Goal: Information Seeking & Learning: Learn about a topic

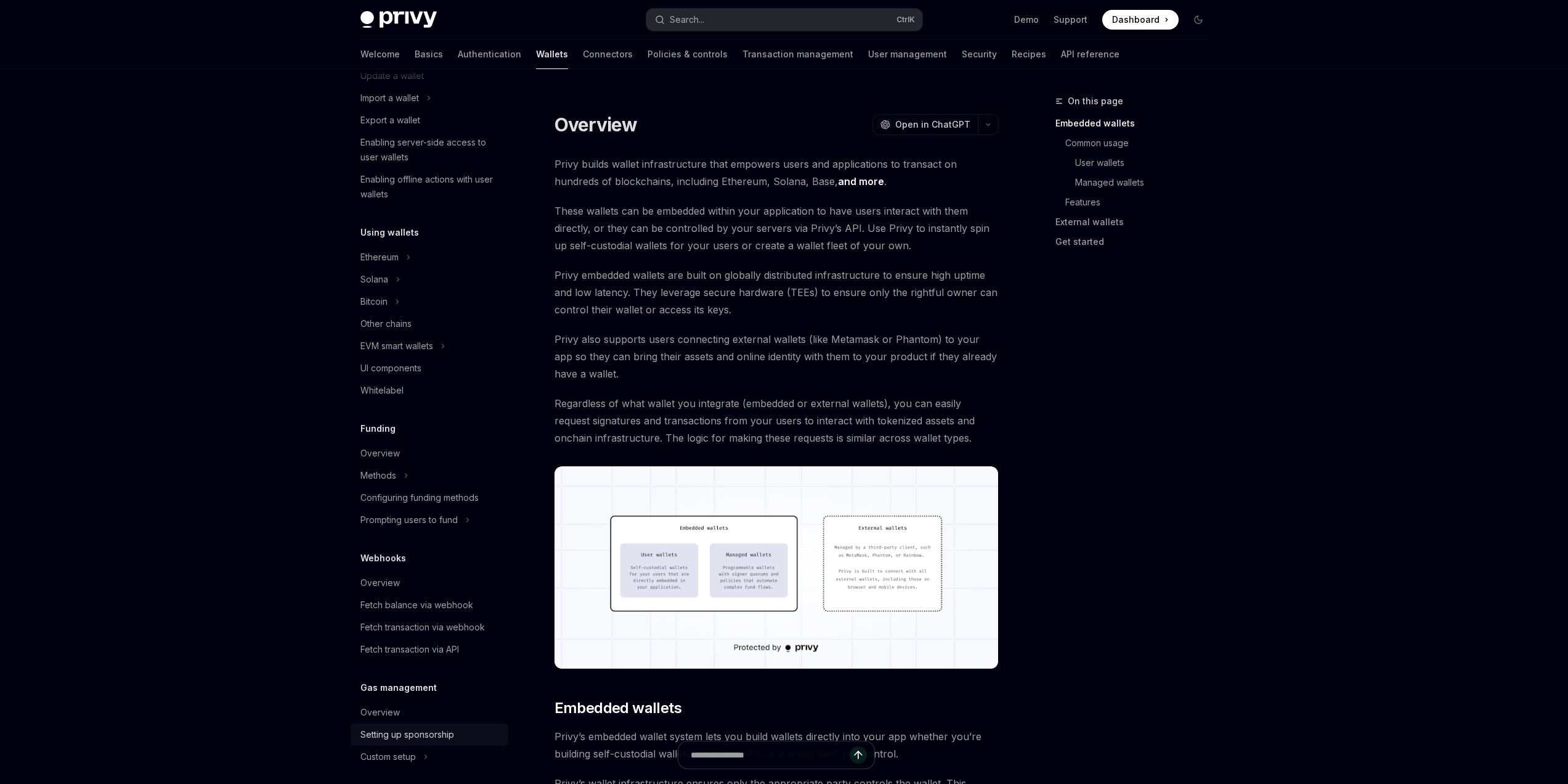
scroll to position [276, 0]
click at [655, 51] on link "Policies & controls" at bounding box center [687, 54] width 80 height 29
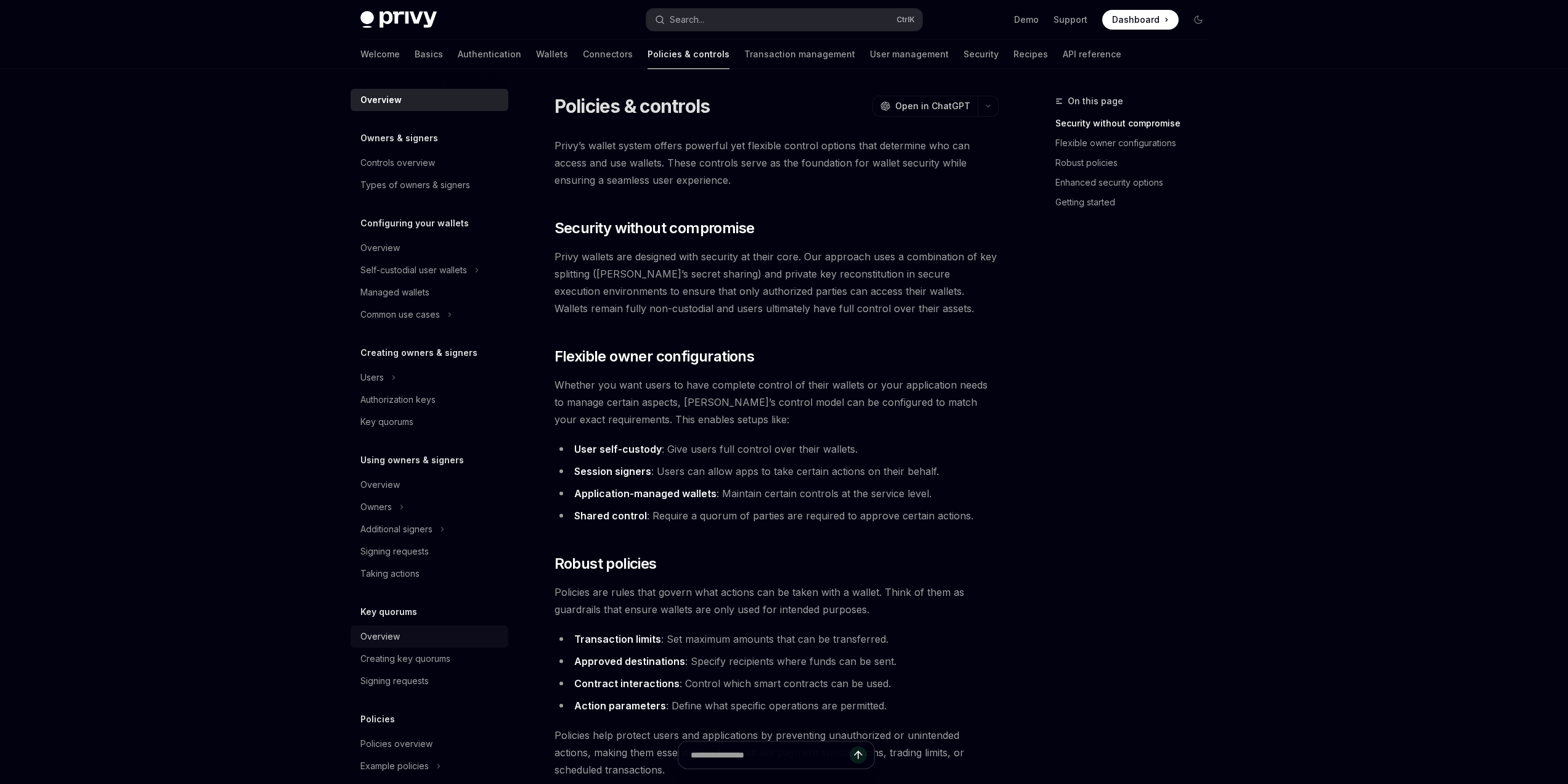
click at [427, 635] on div "Overview" at bounding box center [430, 636] width 140 height 15
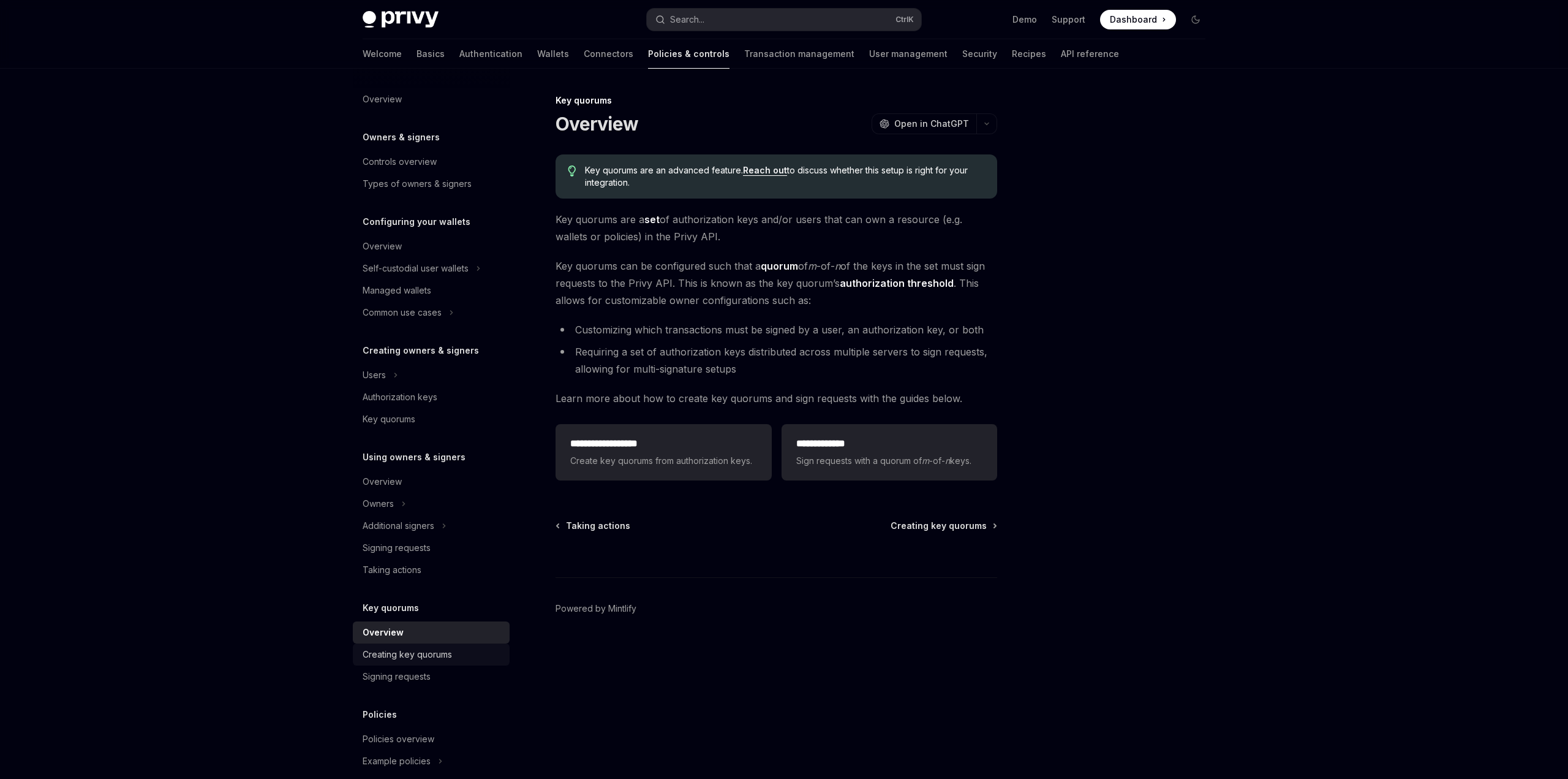
click at [430, 644] on link "Creating key quorums" at bounding box center [431, 653] width 157 height 22
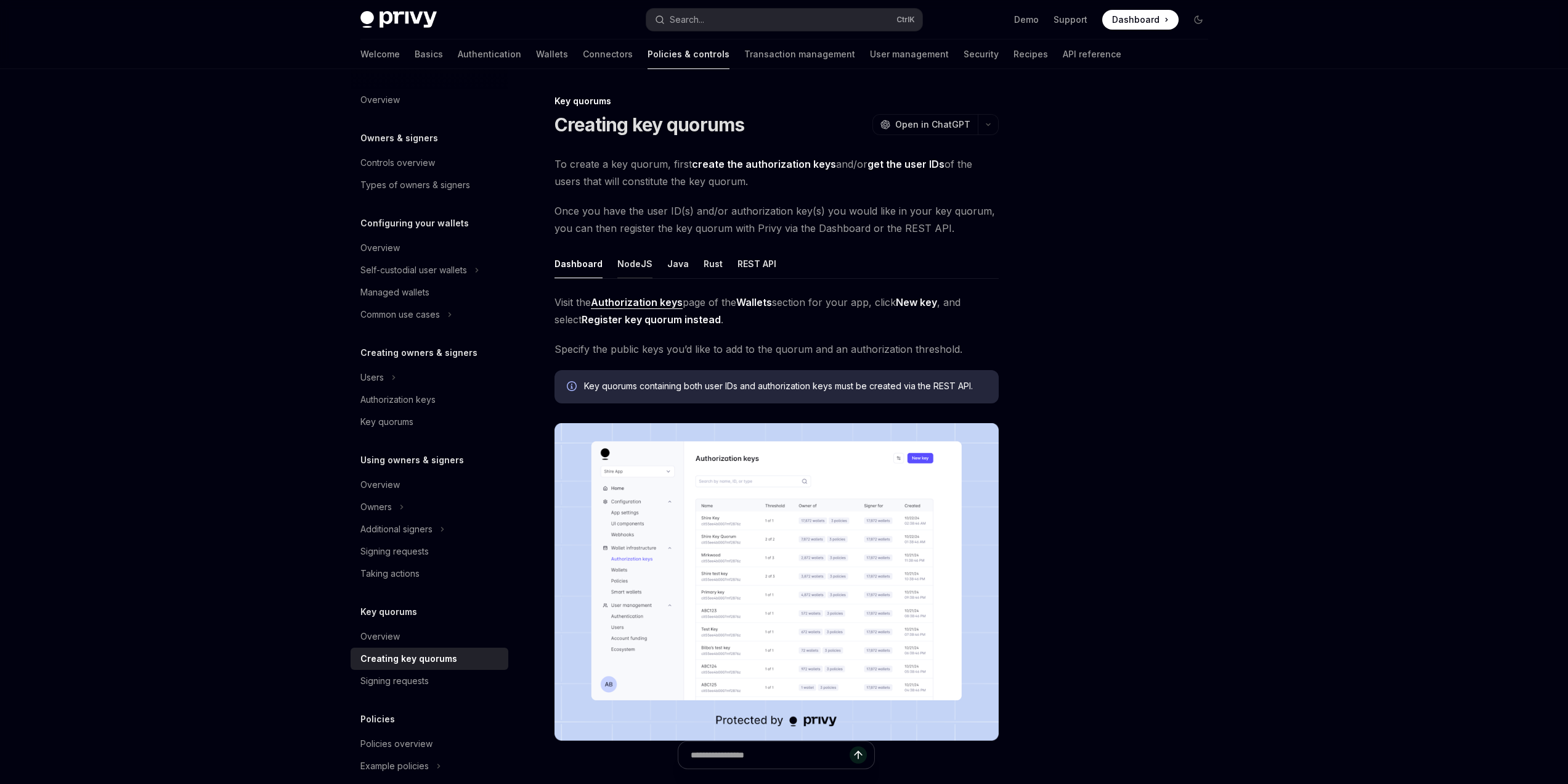
click at [632, 268] on div "NodeJS" at bounding box center [635, 263] width 35 height 29
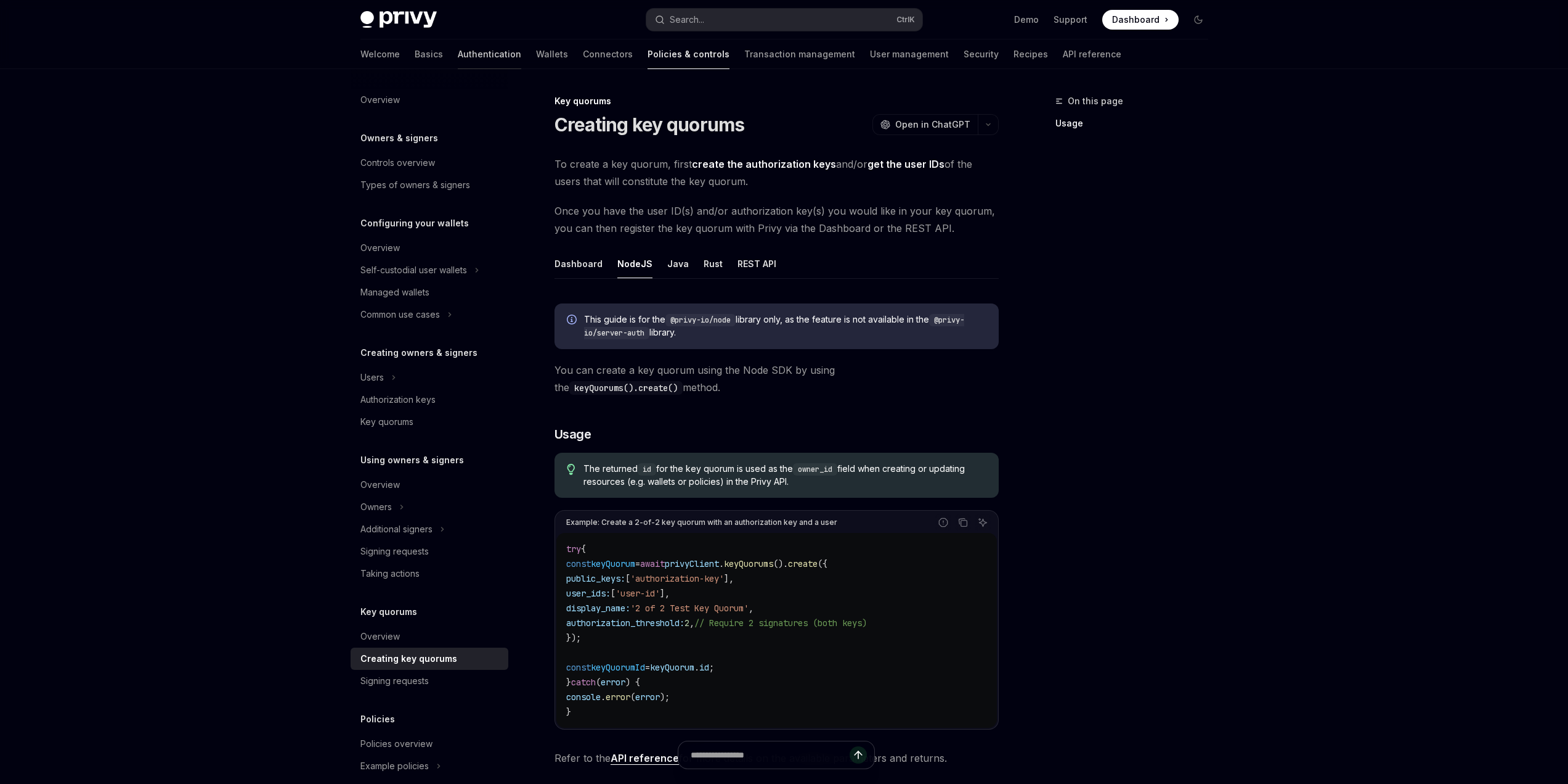
click at [458, 54] on link "Authentication" at bounding box center [489, 54] width 64 height 29
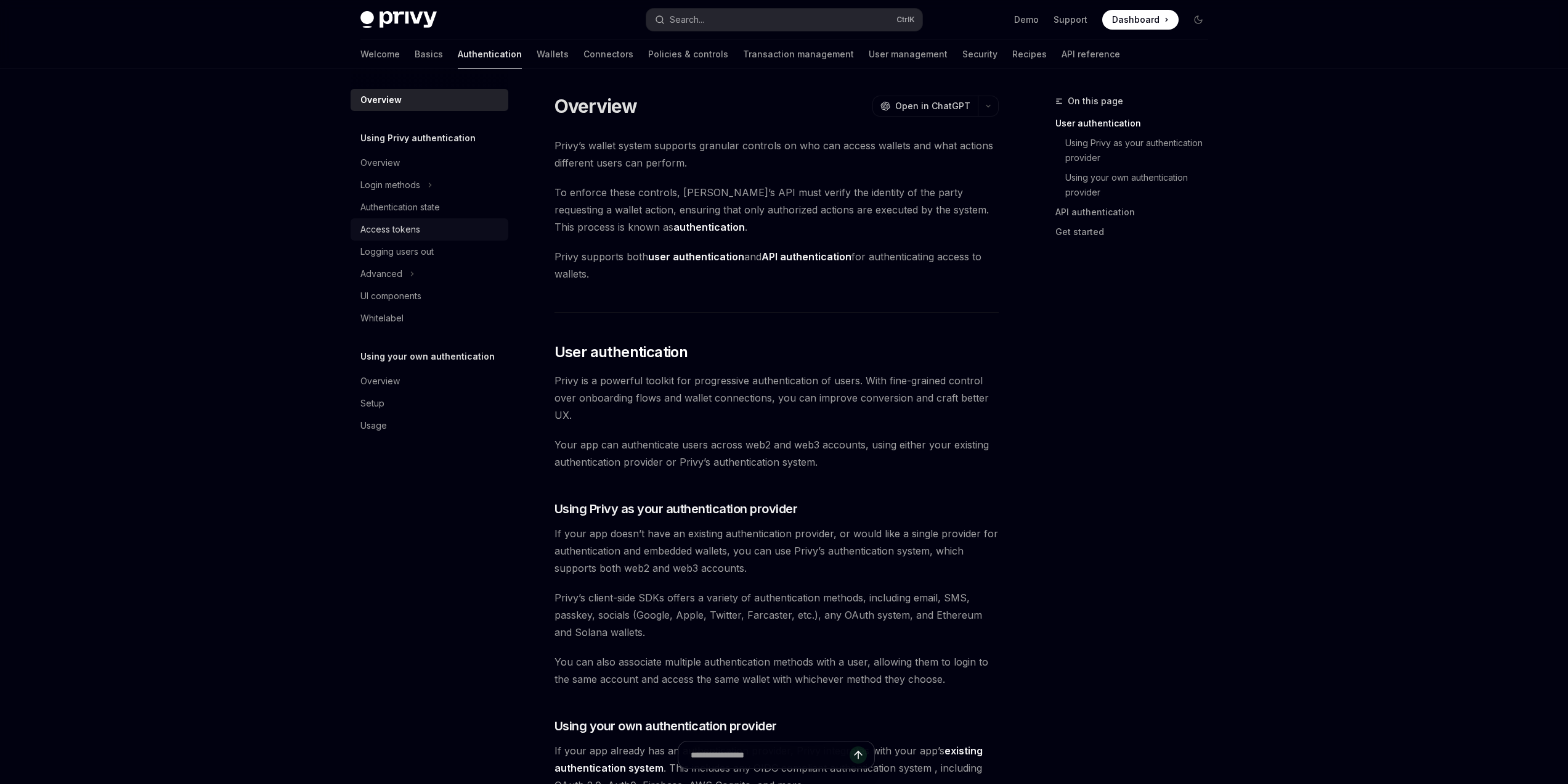
click at [437, 231] on div "Access tokens" at bounding box center [430, 229] width 140 height 15
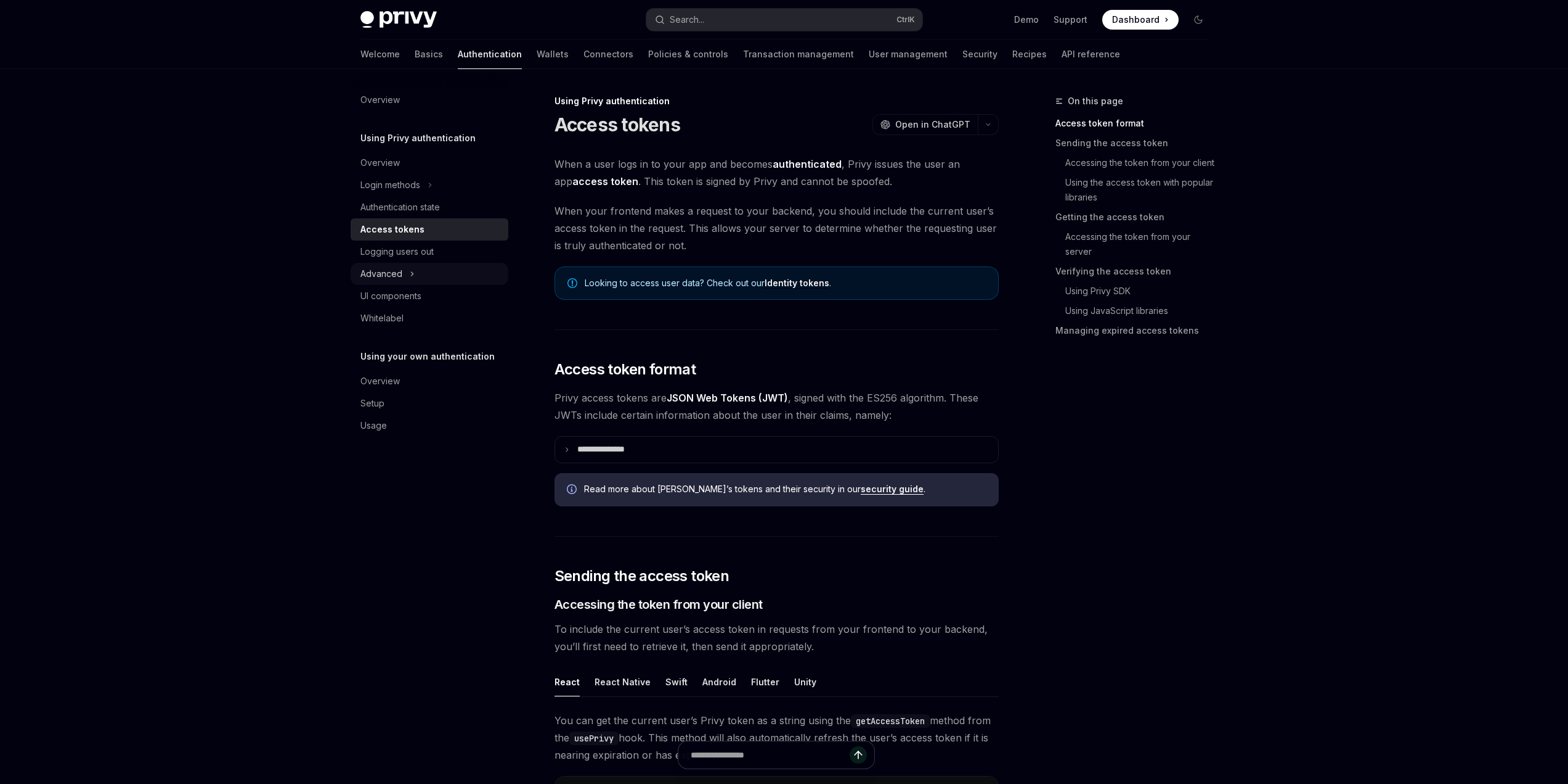
click at [427, 270] on button "Advanced" at bounding box center [429, 273] width 158 height 22
click at [428, 327] on link "Guest accounts" at bounding box center [429, 317] width 158 height 22
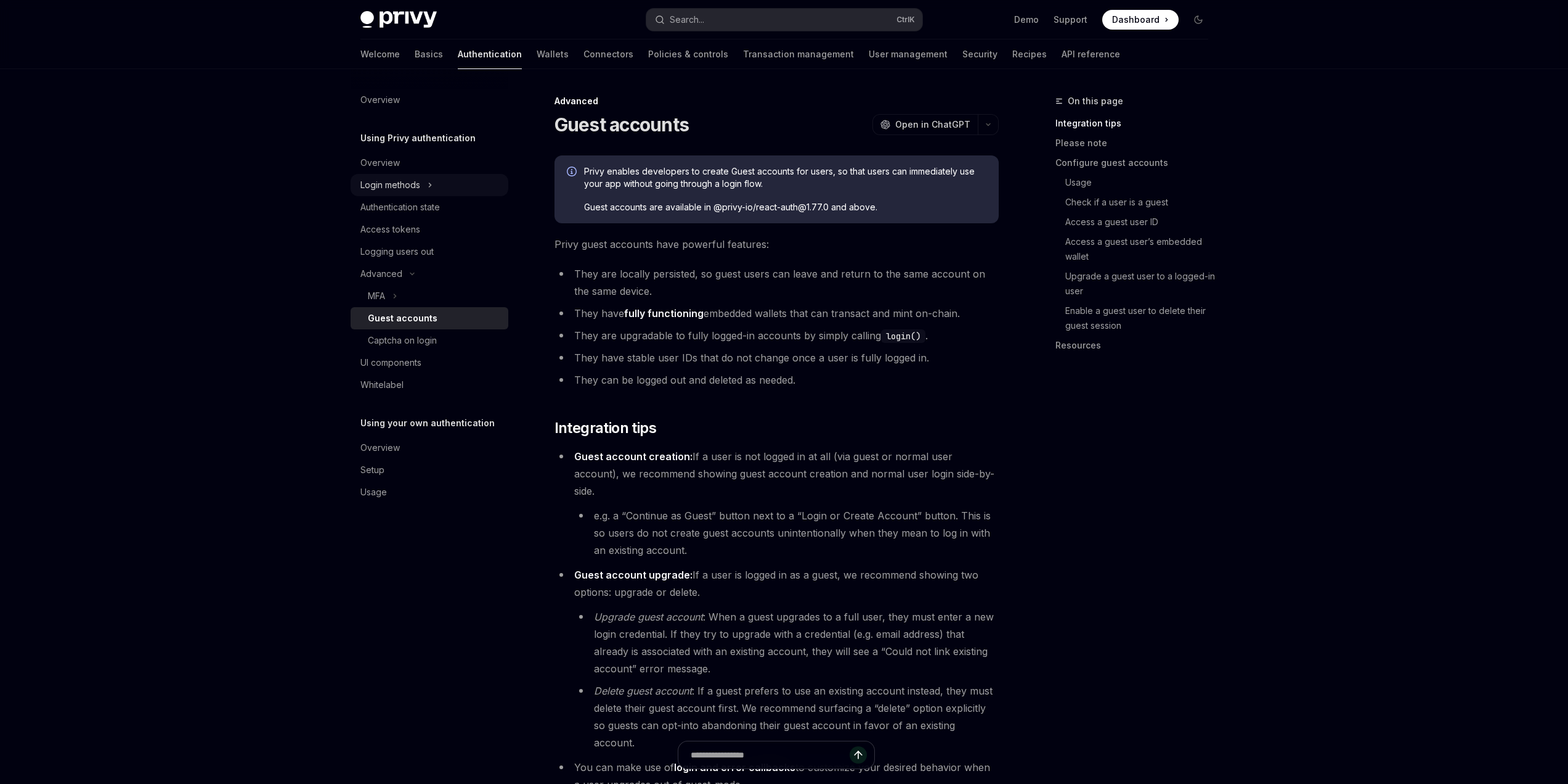
click at [413, 184] on div "Login methods" at bounding box center [390, 185] width 60 height 15
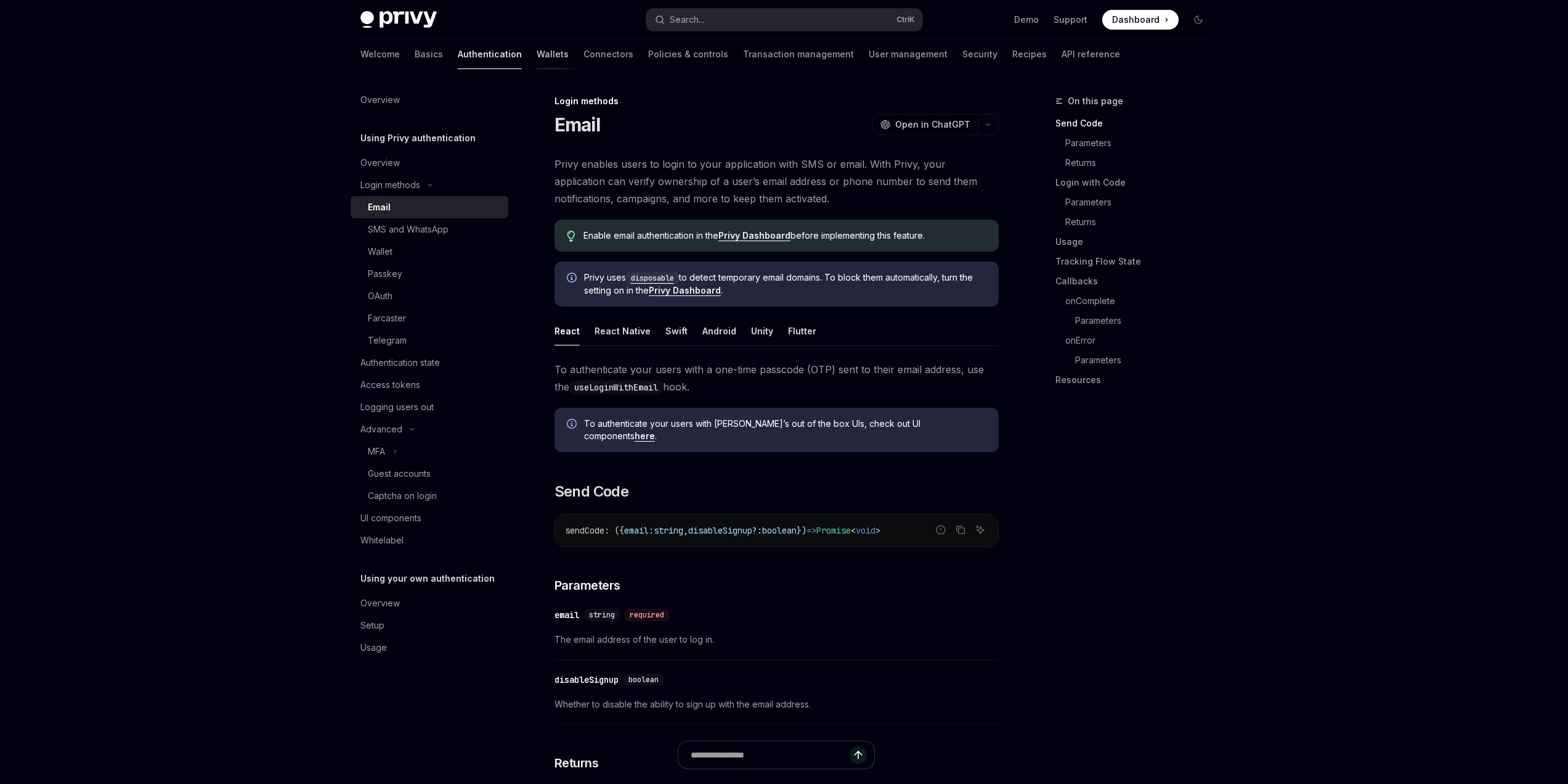
click at [537, 51] on link "Wallets" at bounding box center [553, 54] width 32 height 29
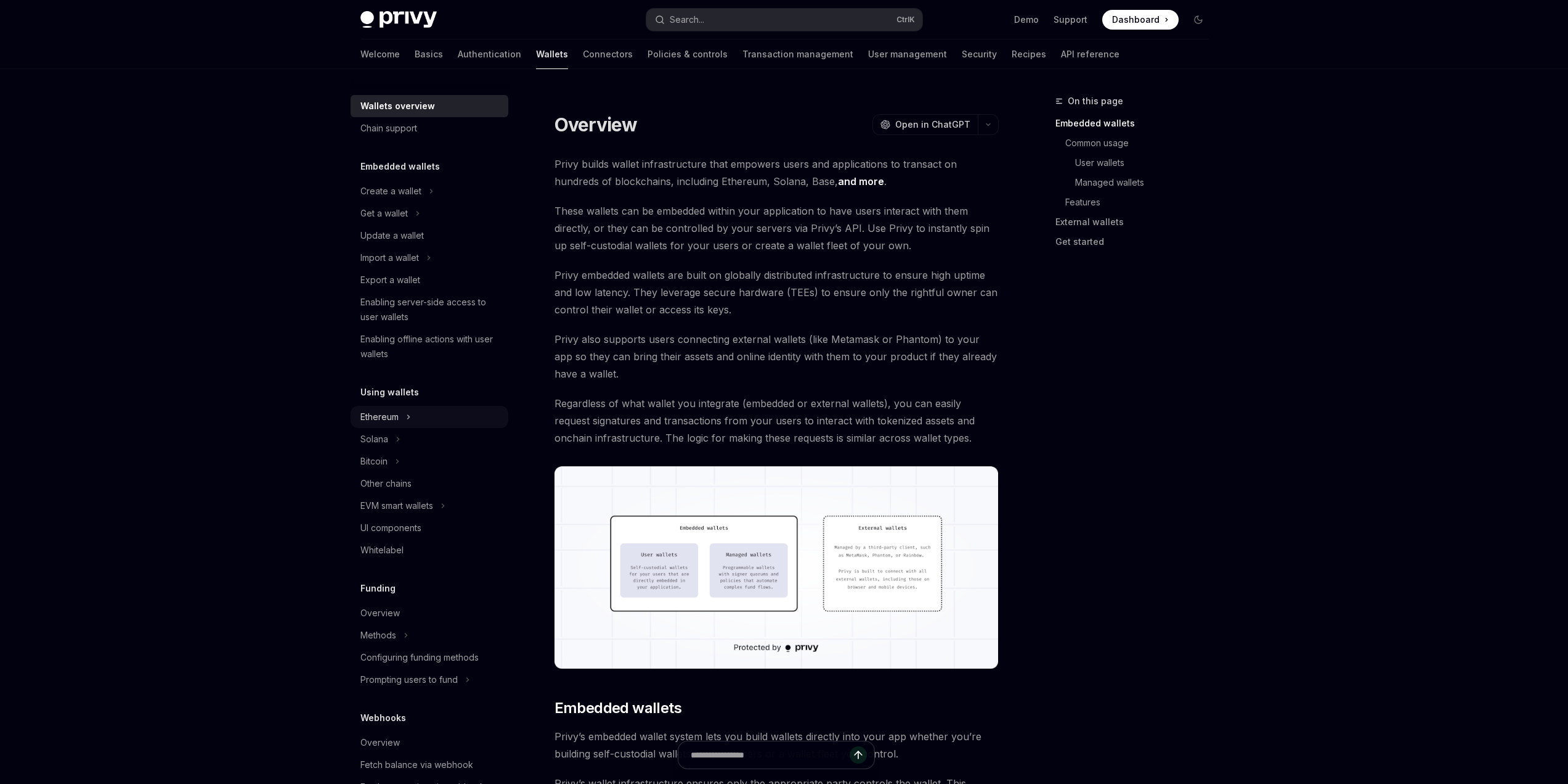
click at [397, 419] on div "Ethereum" at bounding box center [379, 416] width 38 height 15
type textarea "*"
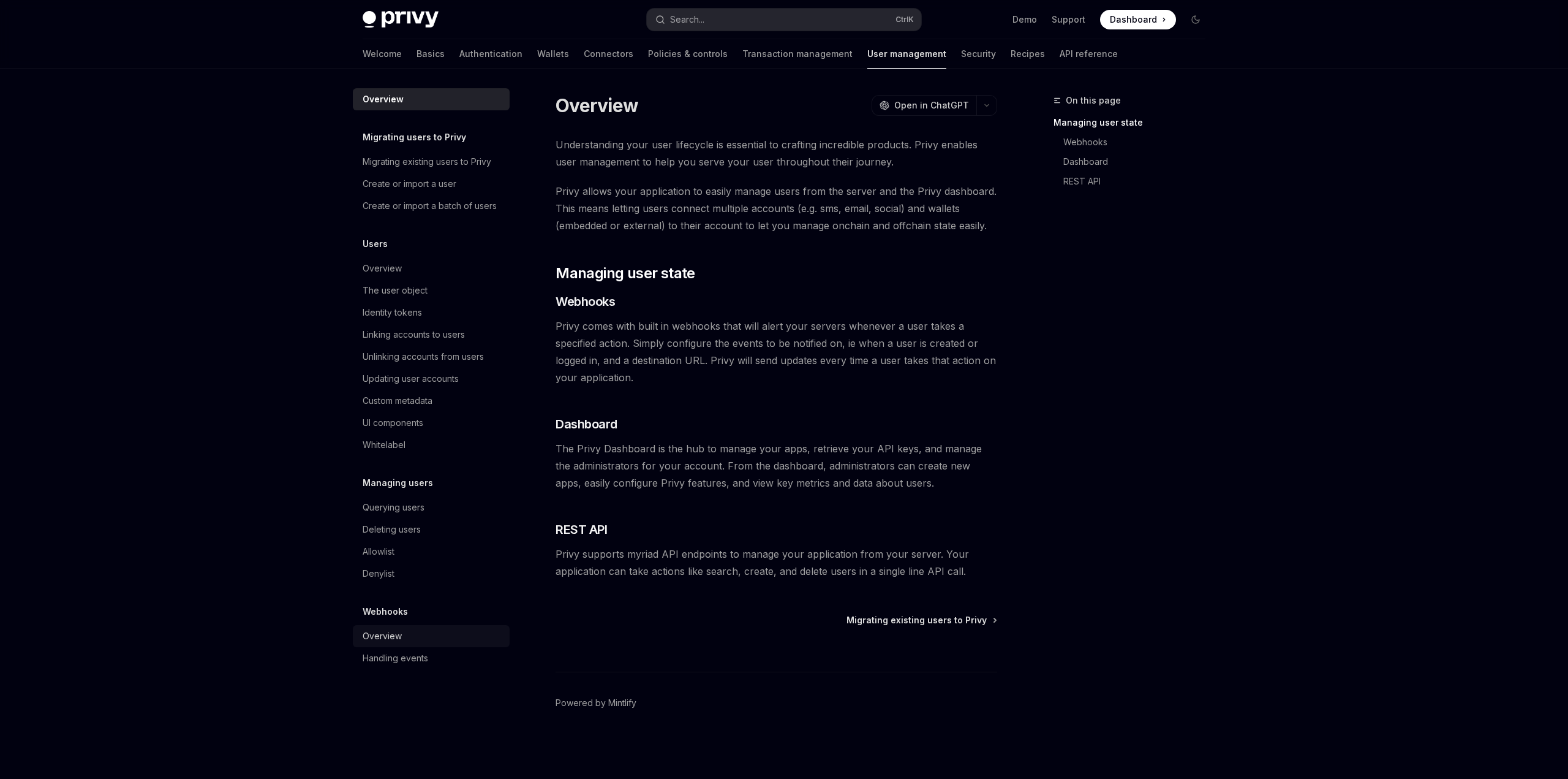
click at [400, 637] on div "Overview" at bounding box center [382, 636] width 40 height 15
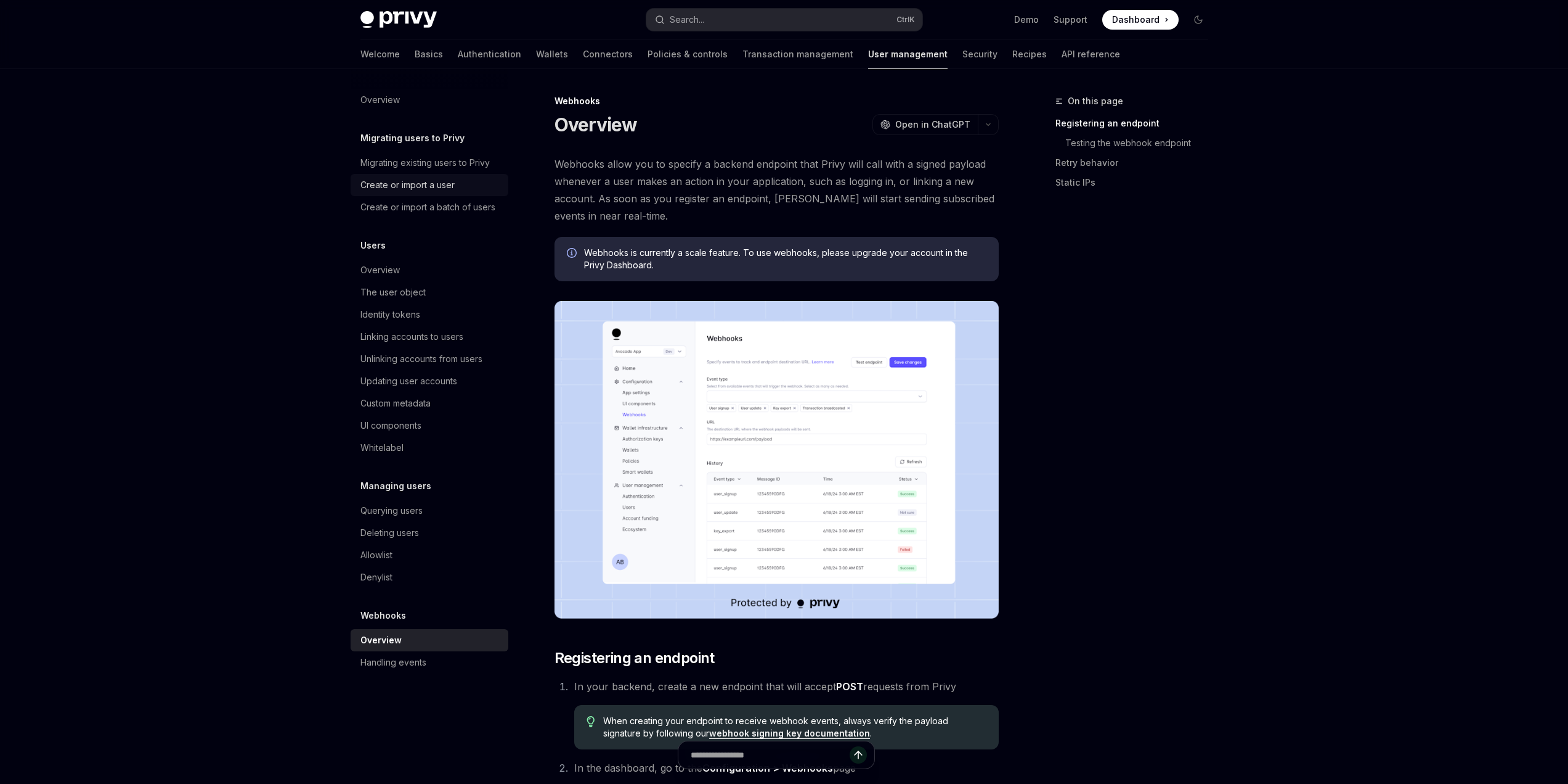
click at [419, 191] on div "Create or import a user" at bounding box center [407, 185] width 95 height 15
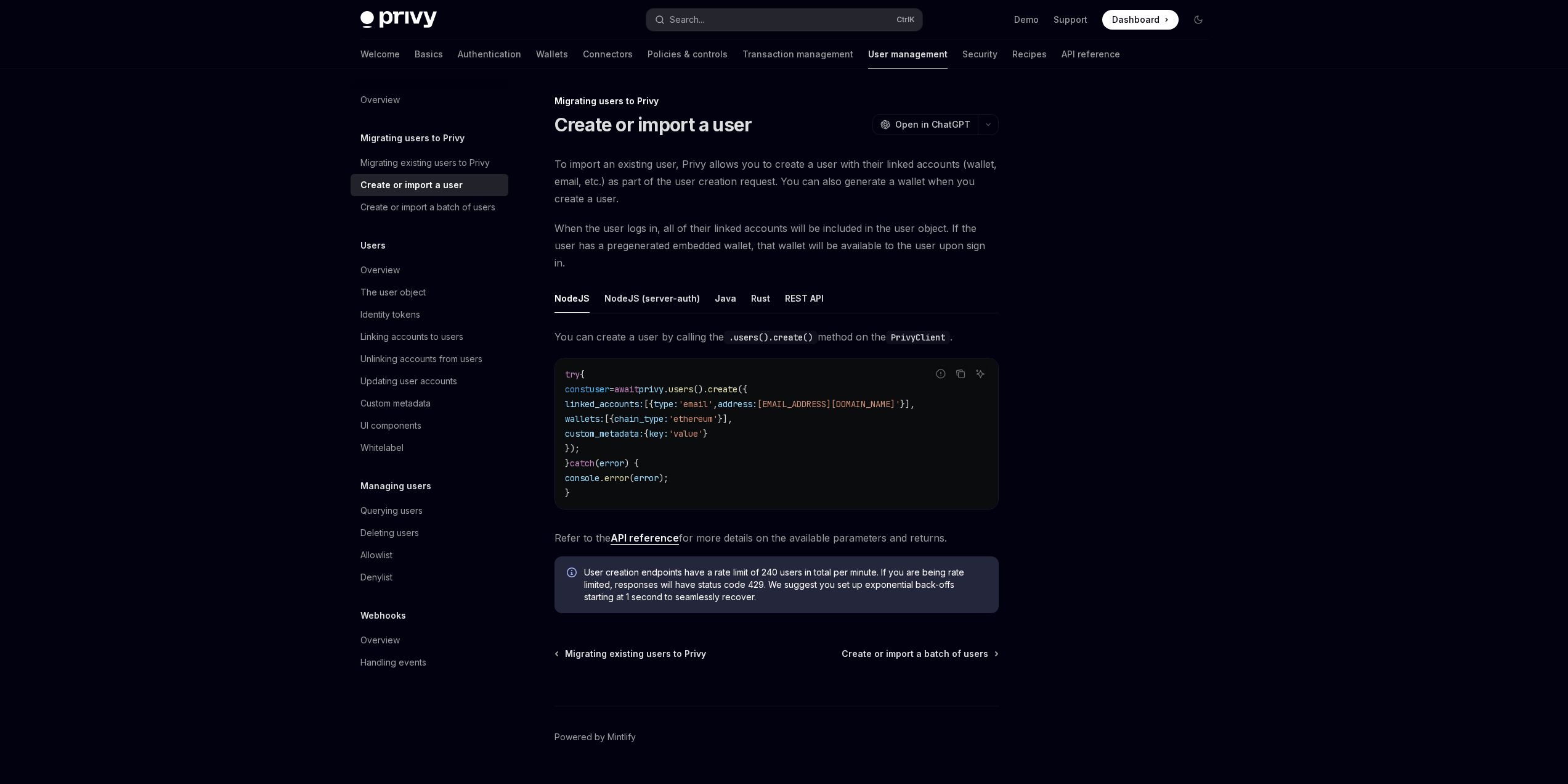
click at [645, 529] on span "Refer to the API reference for more details on the available parameters and ret…" at bounding box center [776, 537] width 444 height 18
click at [643, 531] on link "API reference" at bounding box center [644, 537] width 68 height 13
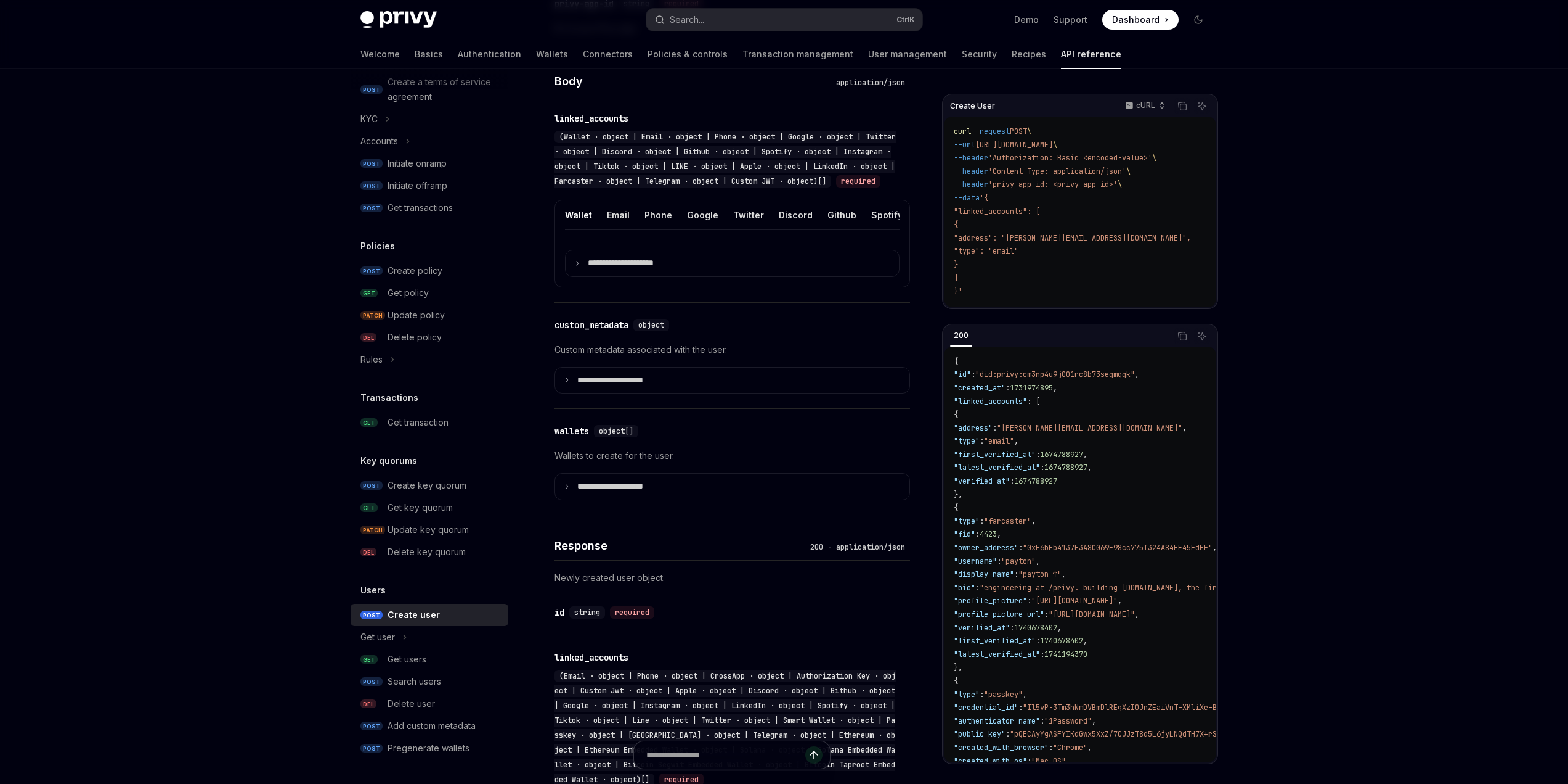
scroll to position [431, 0]
click at [584, 496] on p "**********" at bounding box center [620, 490] width 86 height 11
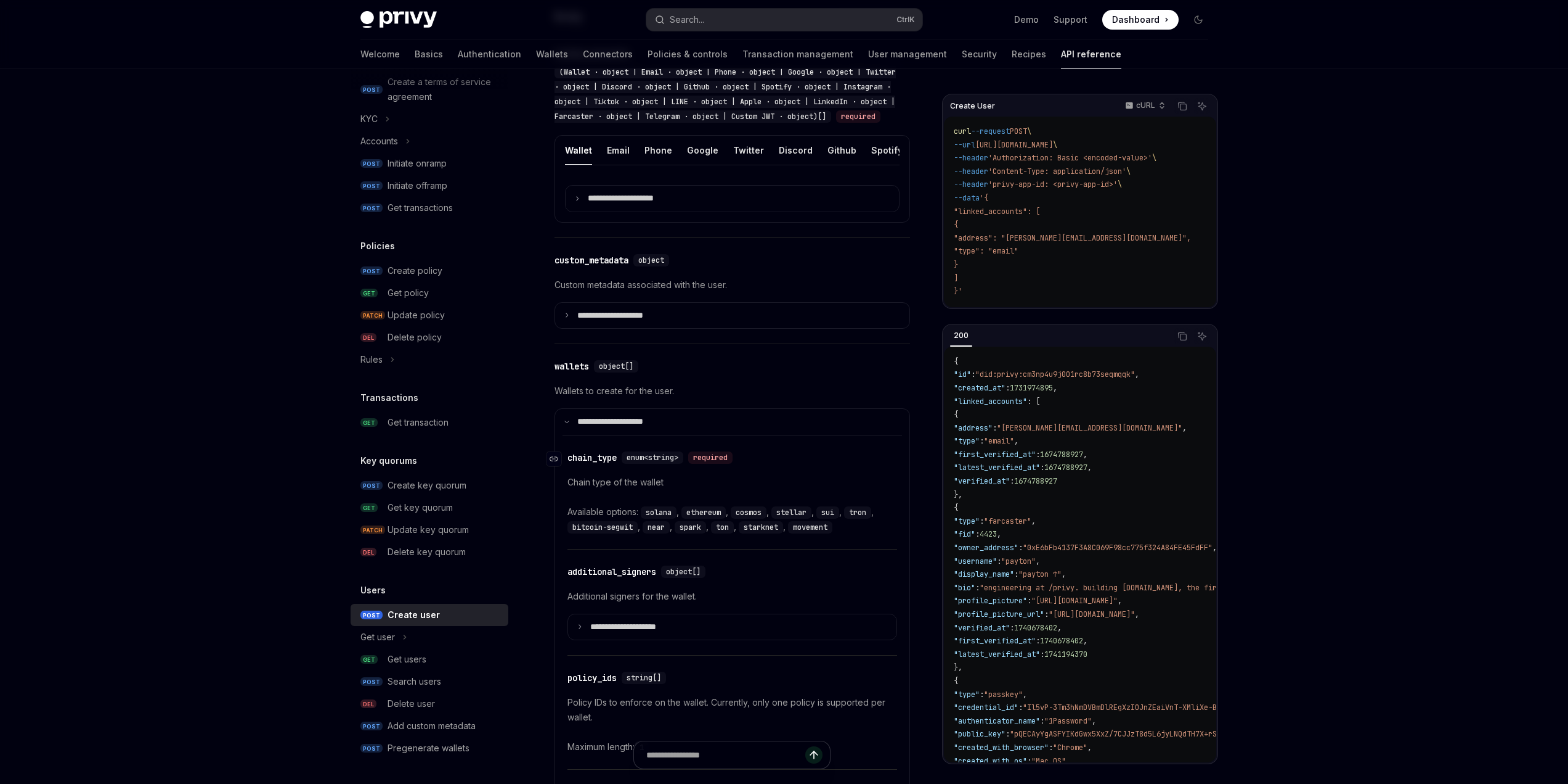
scroll to position [555, 0]
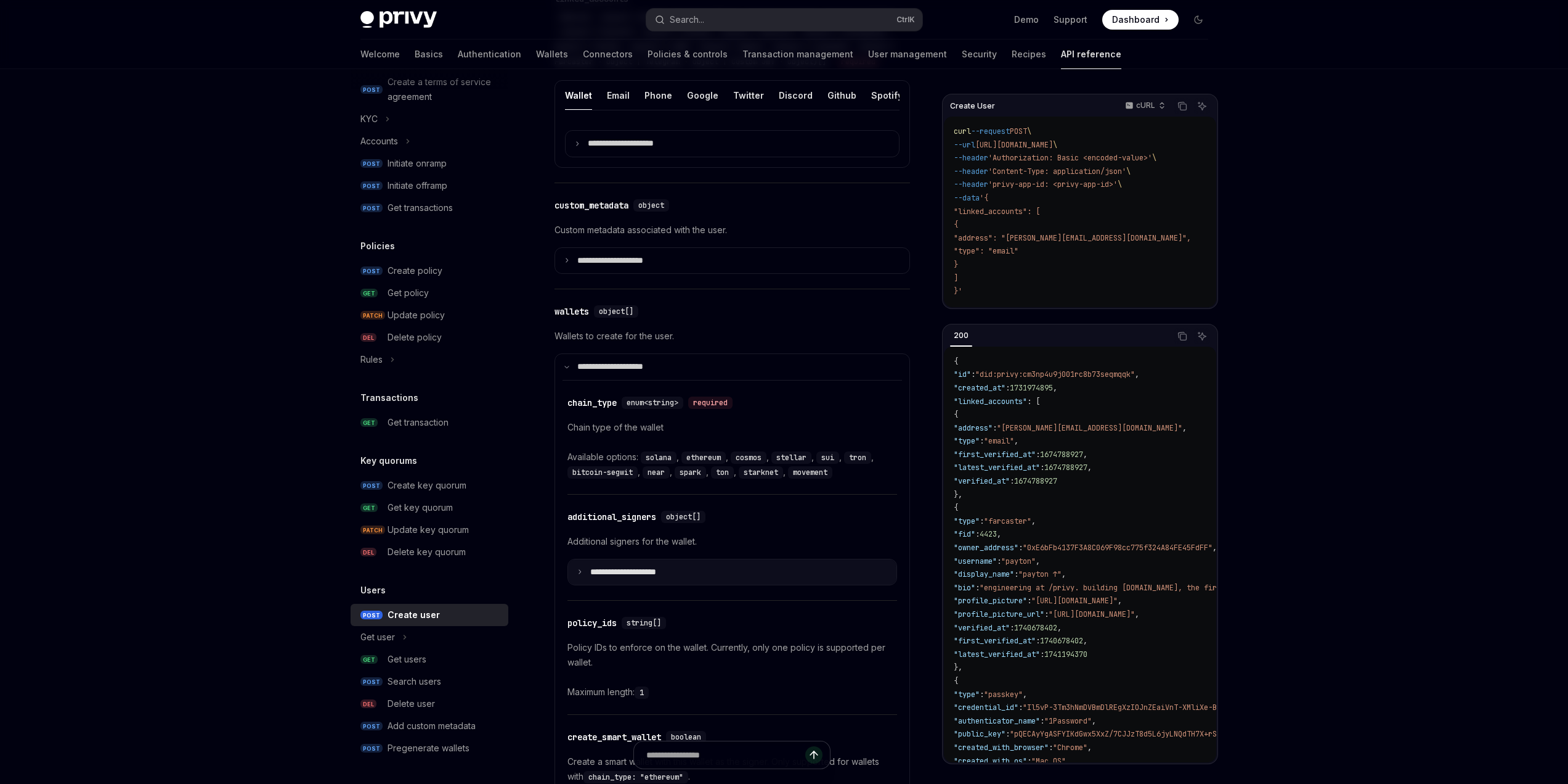
click at [614, 578] on p "**********" at bounding box center [633, 572] width 86 height 11
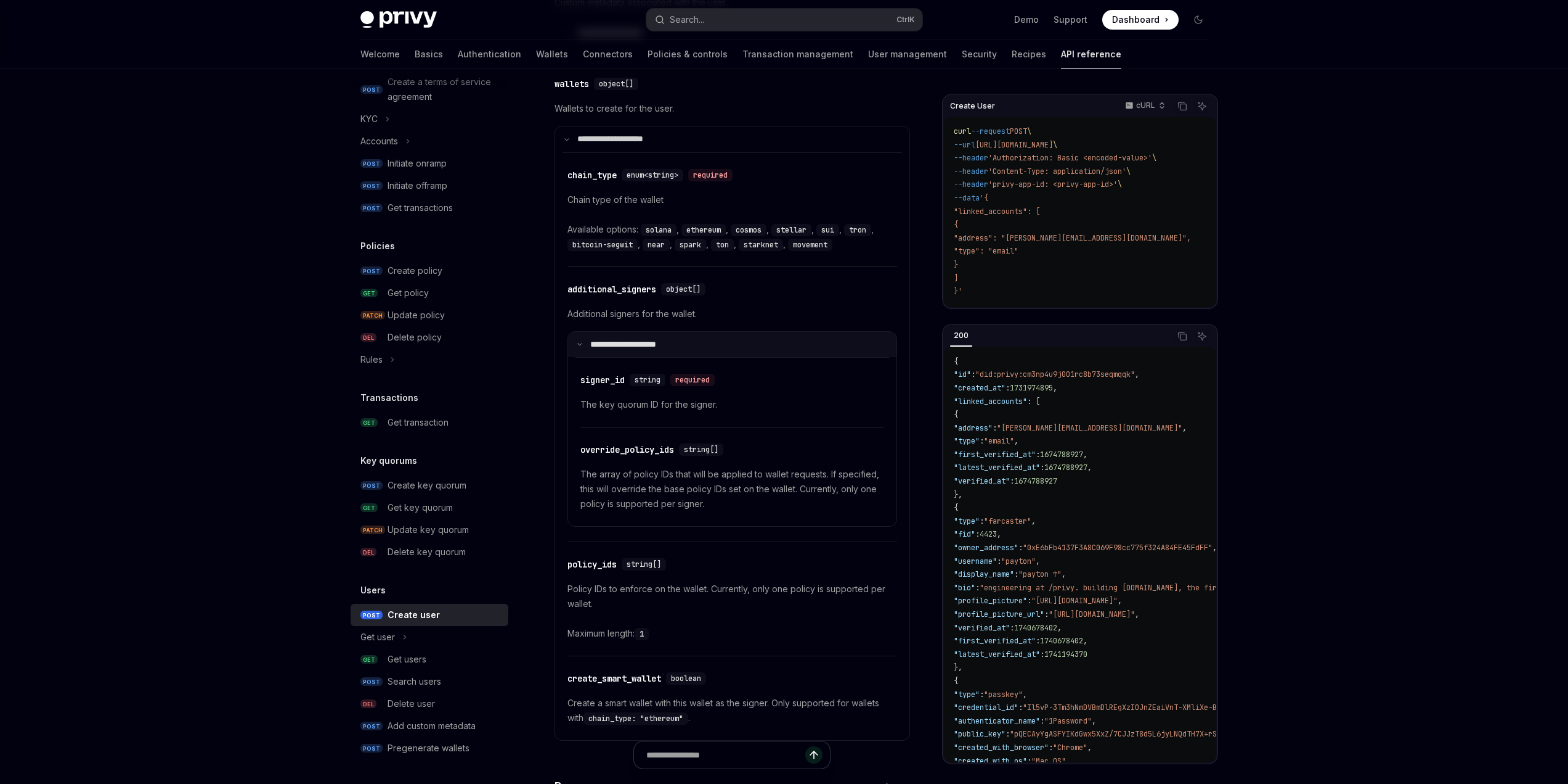
scroll to position [802, 0]
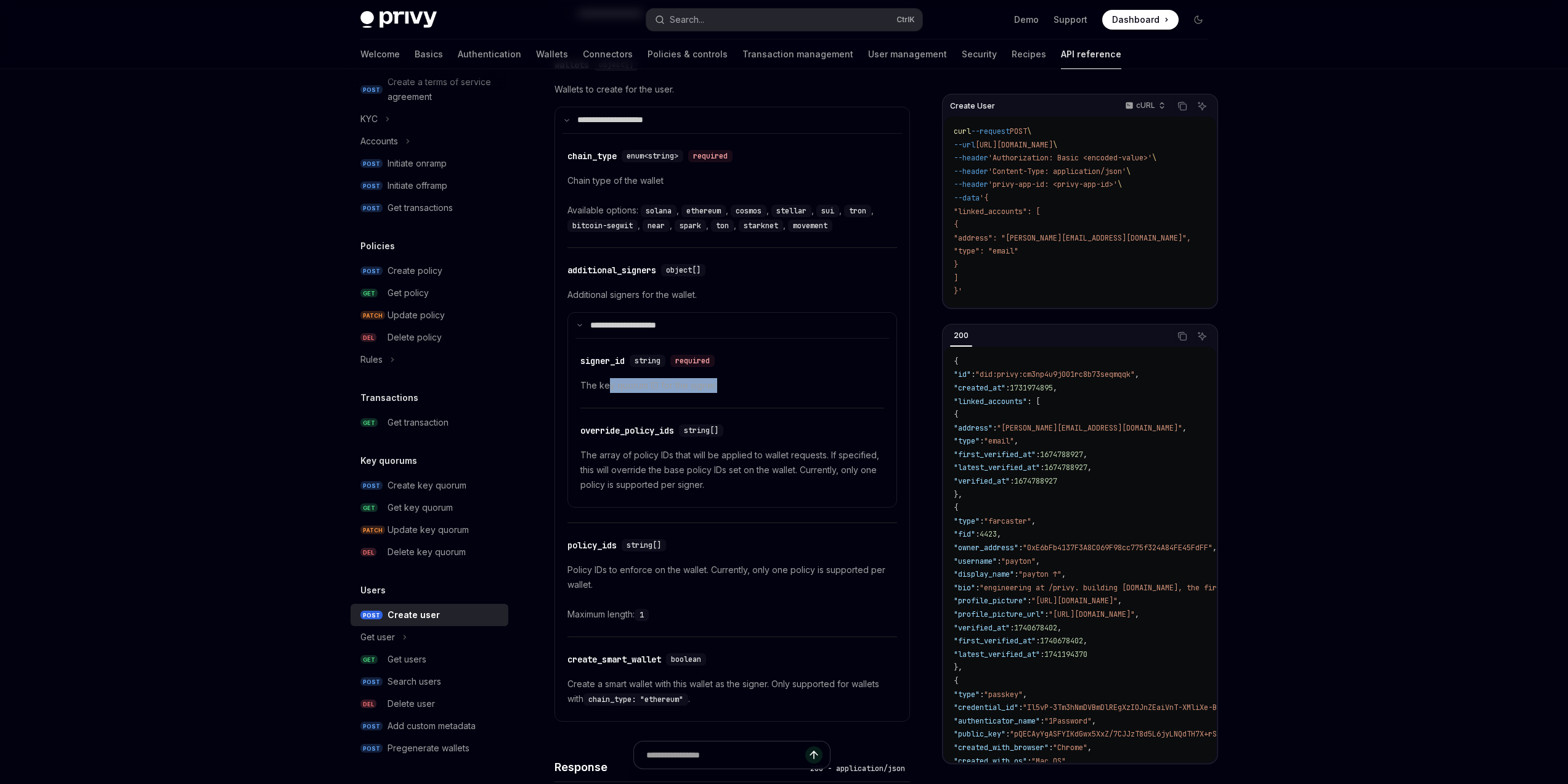
drag, startPoint x: 610, startPoint y: 411, endPoint x: 728, endPoint y: 405, distance: 118.2
click at [728, 392] on p "The key quorum ID for the signer." at bounding box center [732, 385] width 304 height 15
click at [657, 392] on p "The key quorum ID for the signer." at bounding box center [732, 385] width 304 height 15
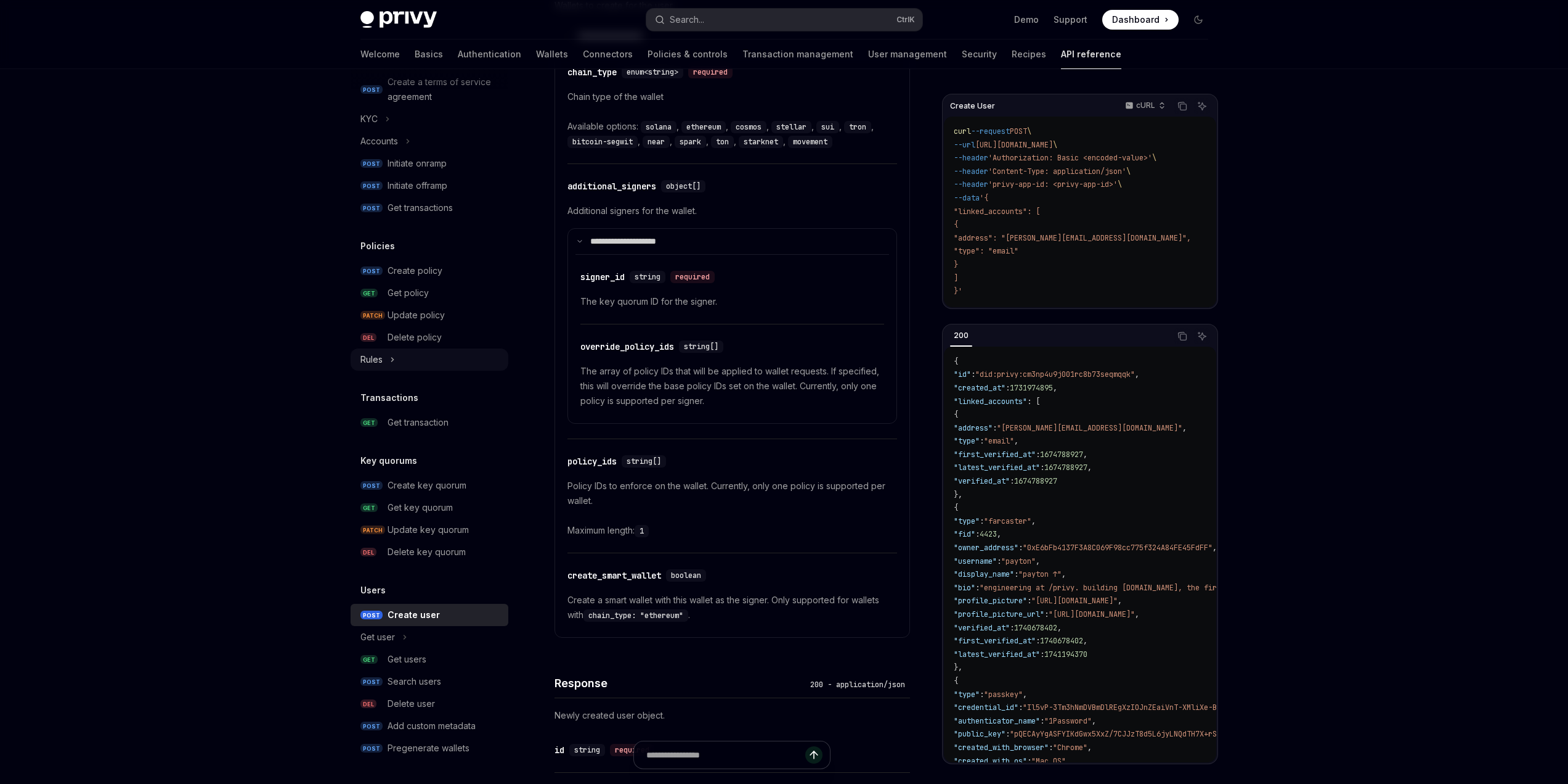
scroll to position [864, 0]
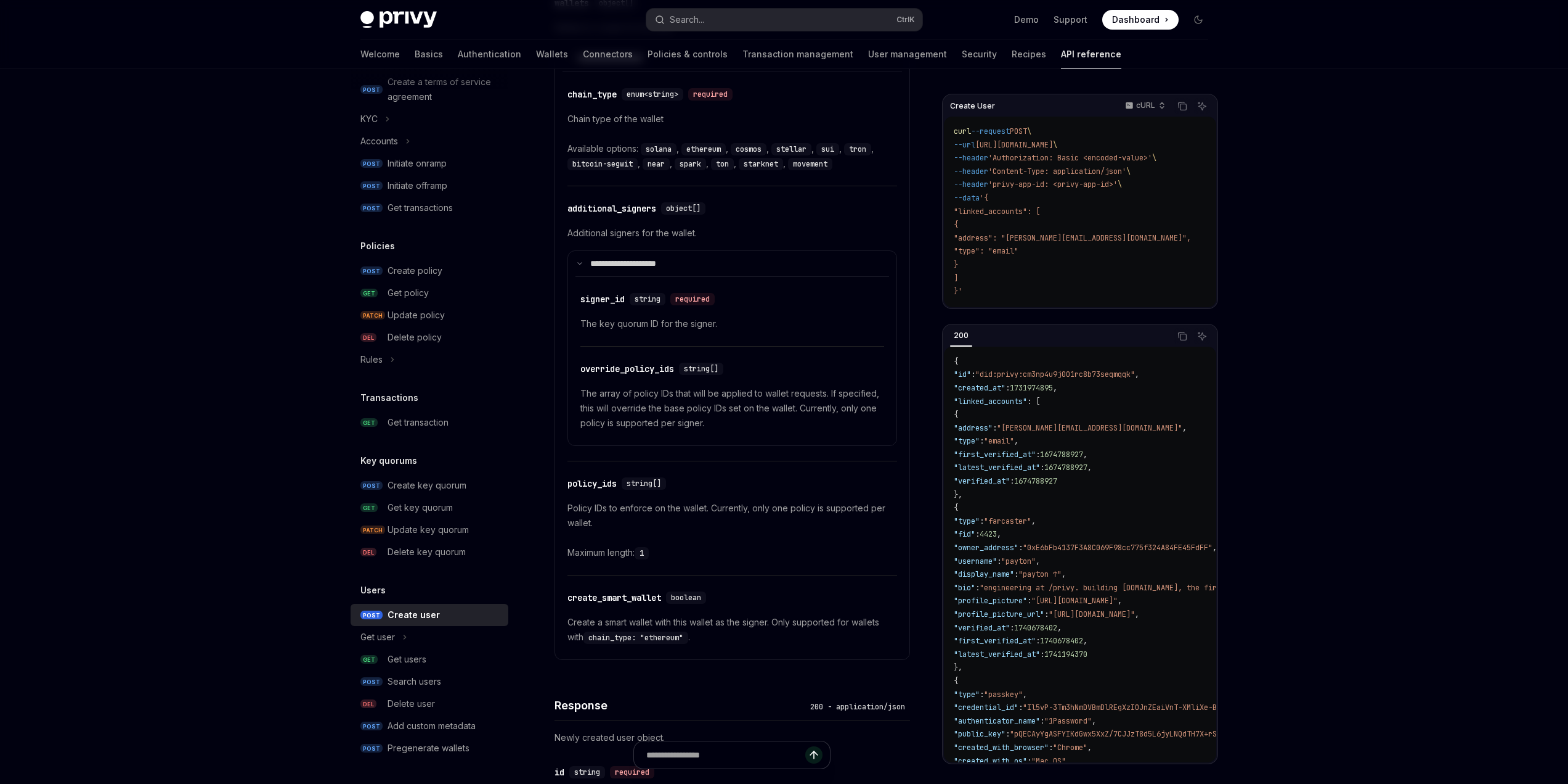
click at [486, 377] on div "API reference Introduction Authorization signatures Idempotency keys Wallets PO…" at bounding box center [429, 168] width 158 height 1183
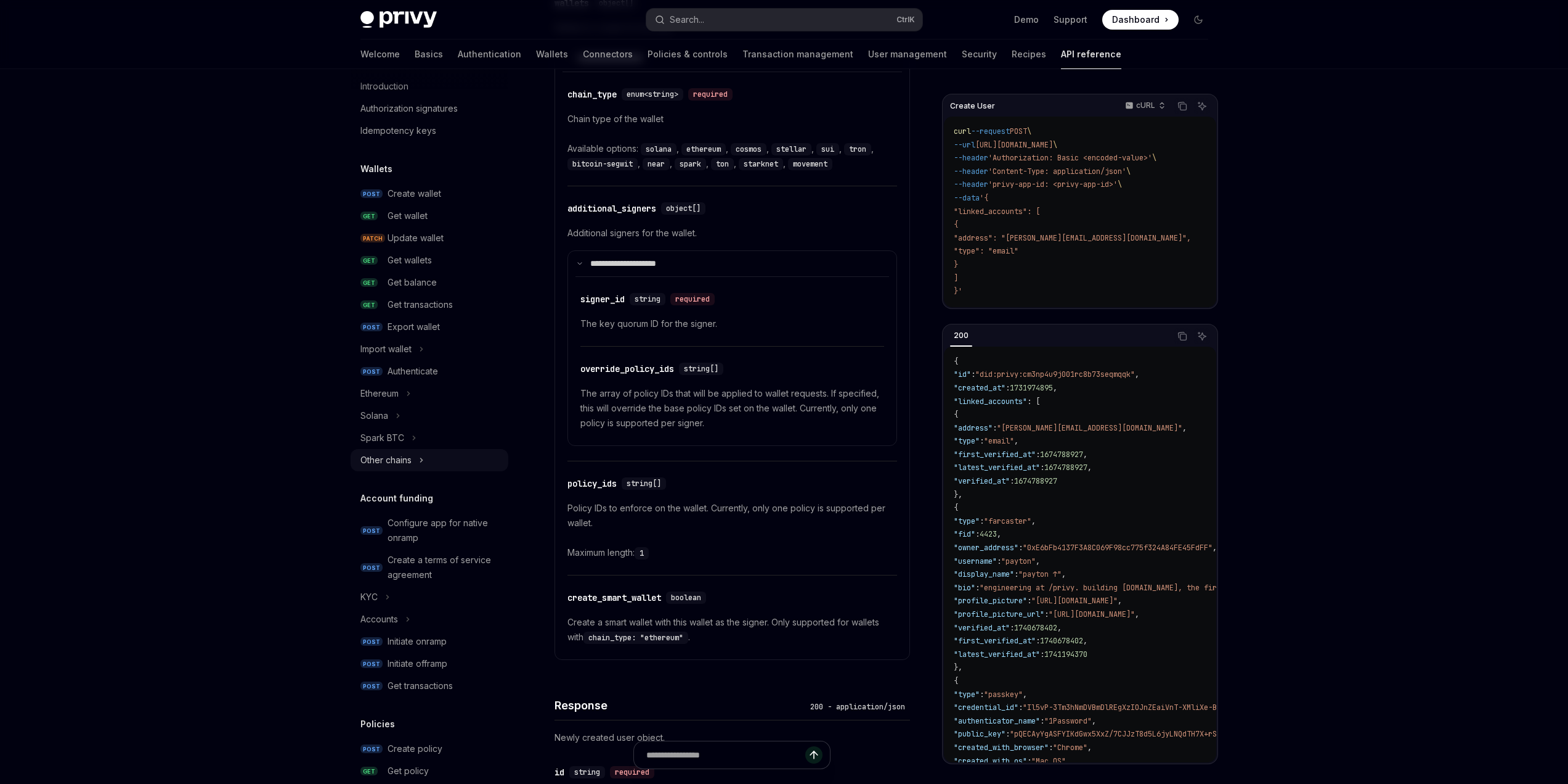
scroll to position [0, 0]
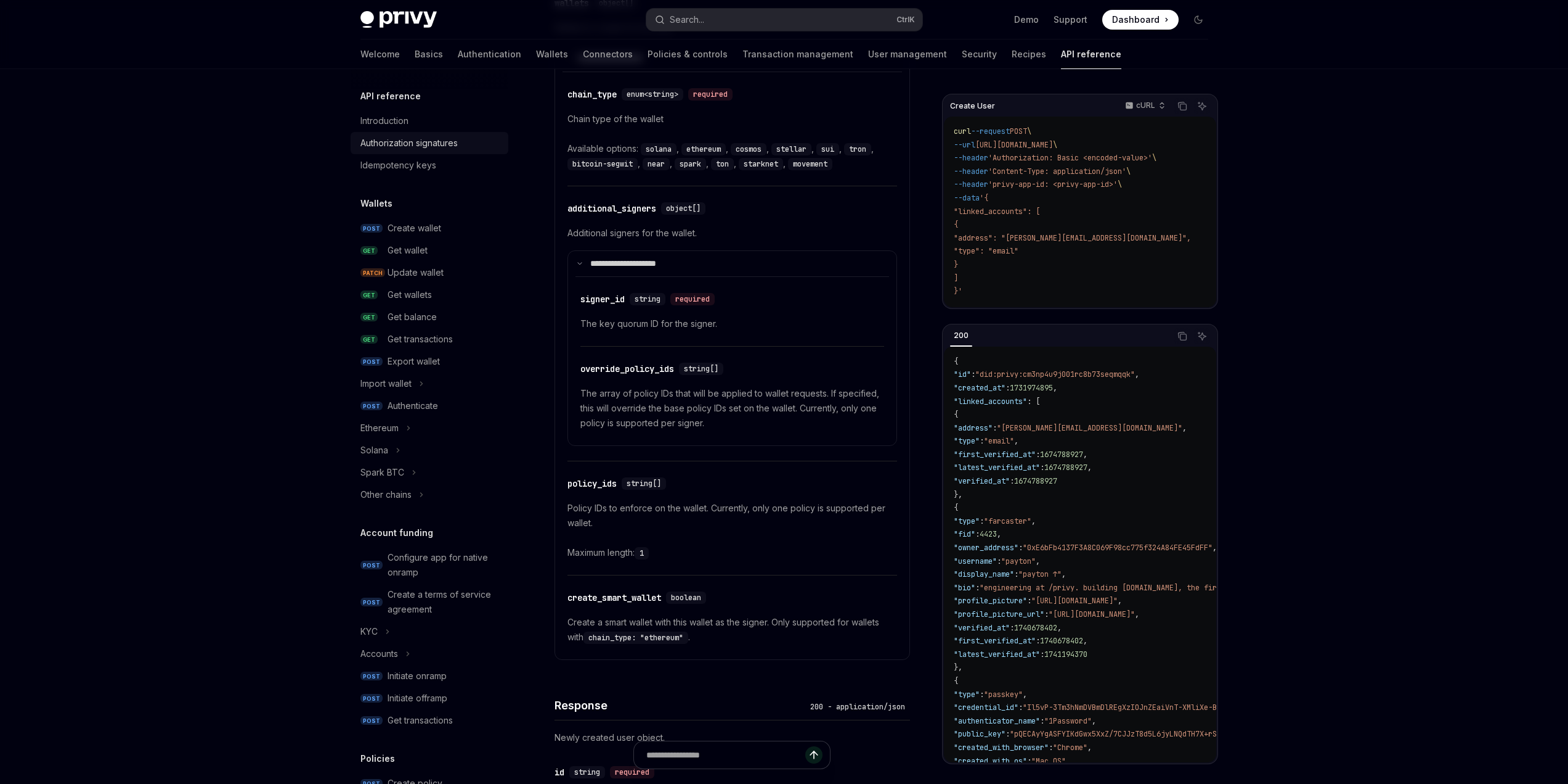
click at [451, 141] on div "Authorization signatures" at bounding box center [409, 142] width 97 height 15
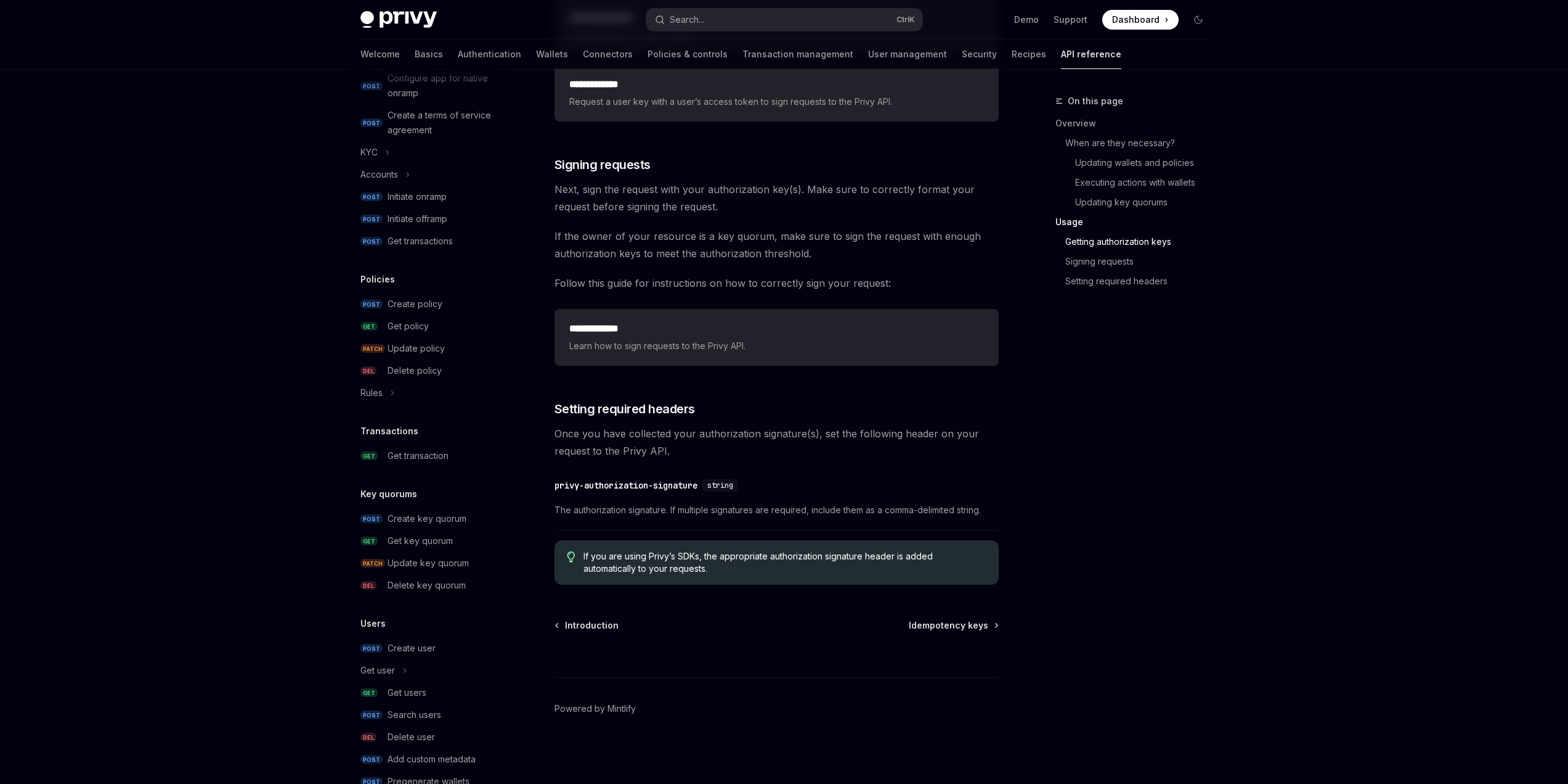
scroll to position [493, 0]
click at [420, 443] on div "Get transaction" at bounding box center [418, 441] width 61 height 15
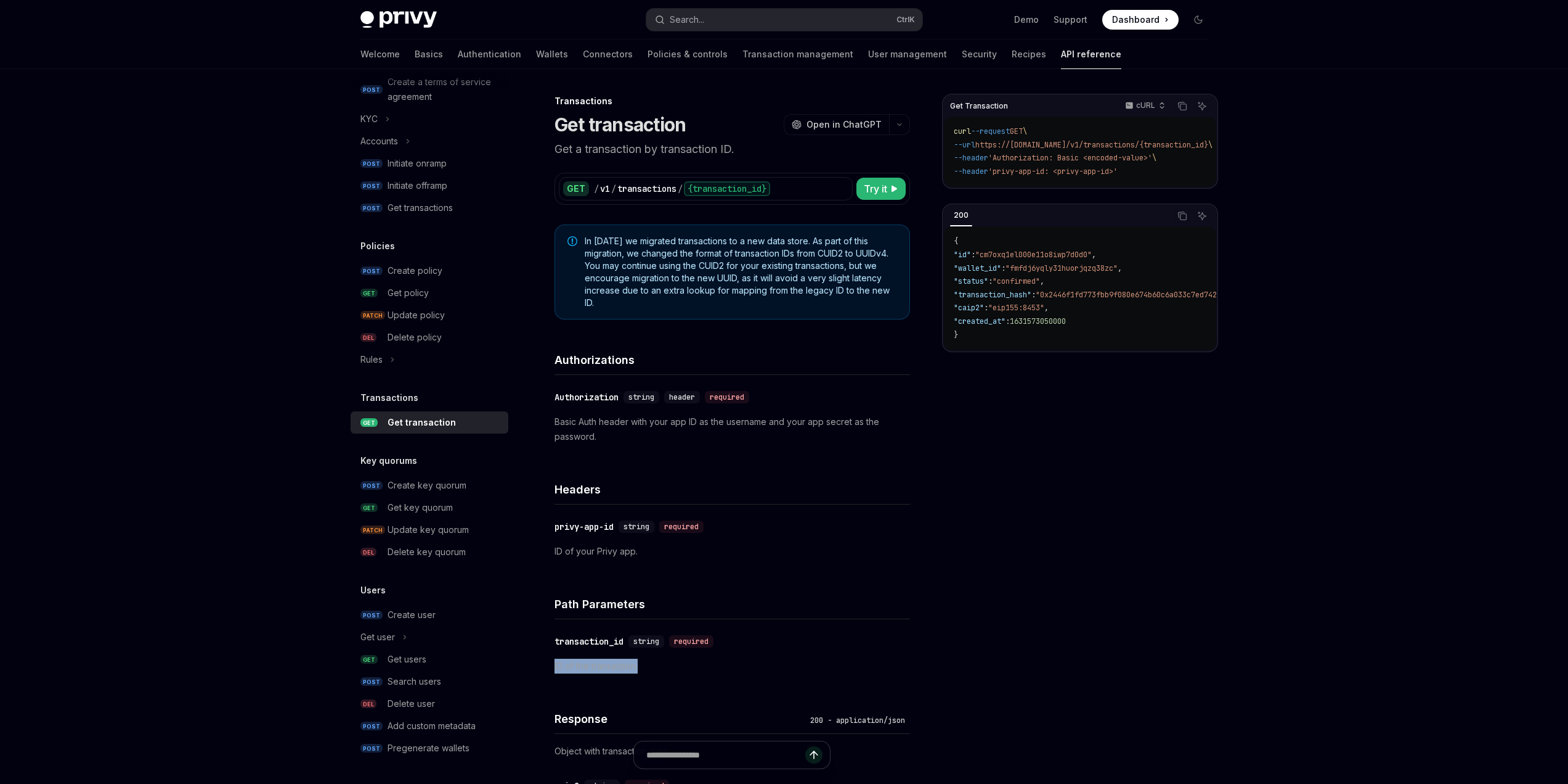
drag, startPoint x: 553, startPoint y: 661, endPoint x: 644, endPoint y: 670, distance: 91.4
click at [644, 670] on div "Transactions Get transaction OpenAI Open in ChatGPT Get a transaction by transa…" at bounding box center [617, 707] width 592 height 1228
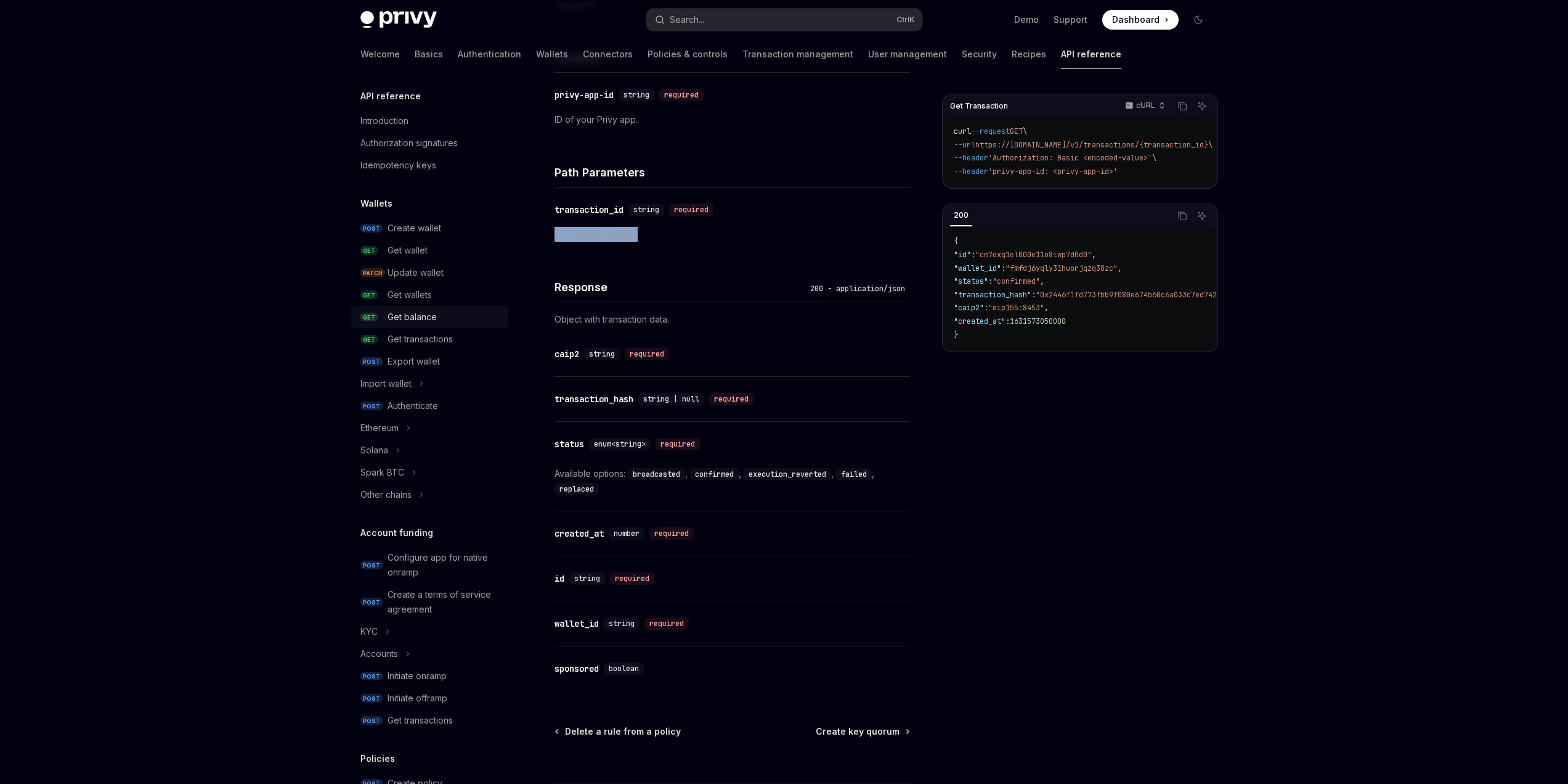
click at [436, 316] on div "Get balance" at bounding box center [413, 316] width 49 height 15
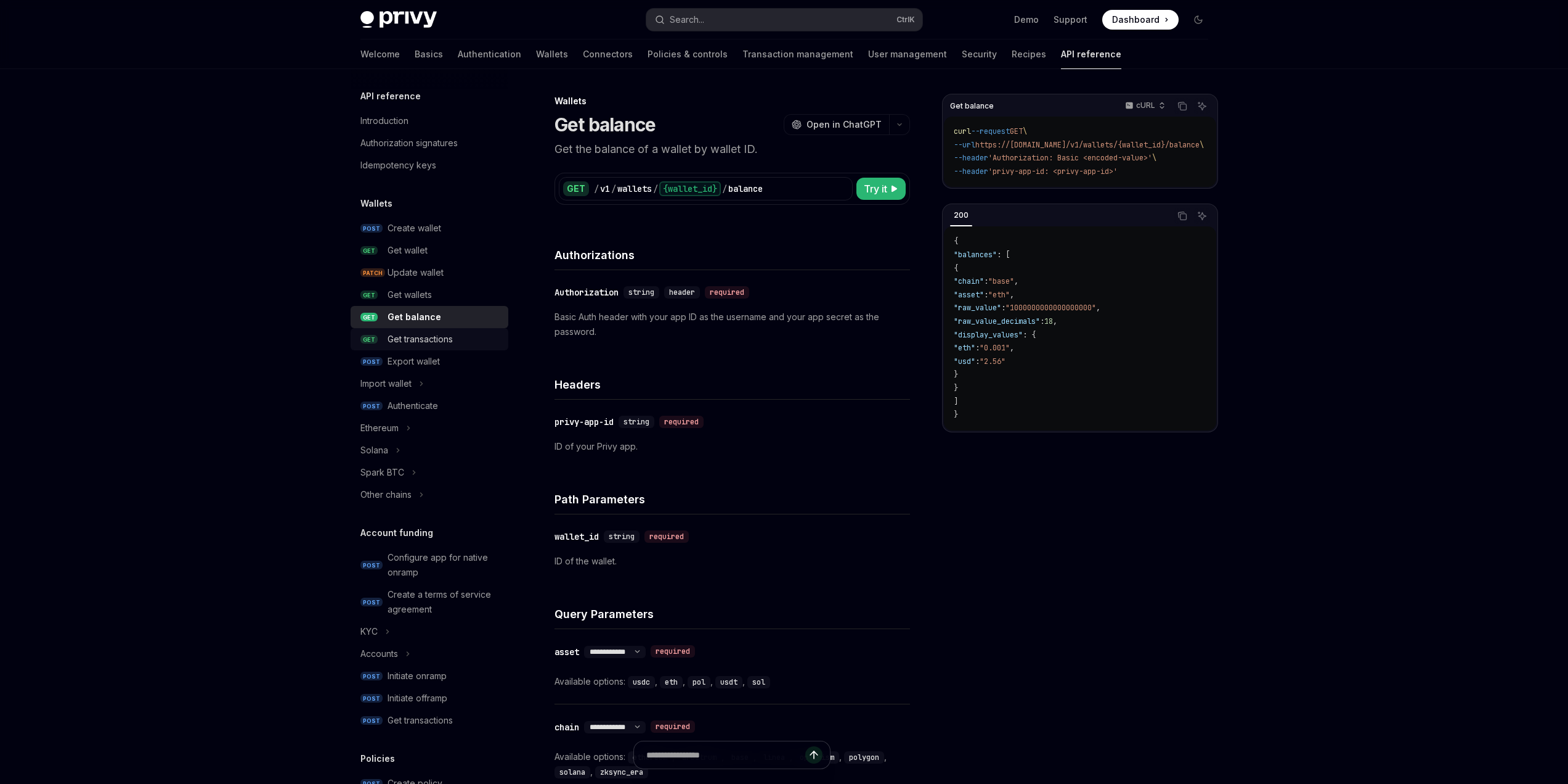
click at [437, 337] on div "Get transactions" at bounding box center [420, 339] width 65 height 15
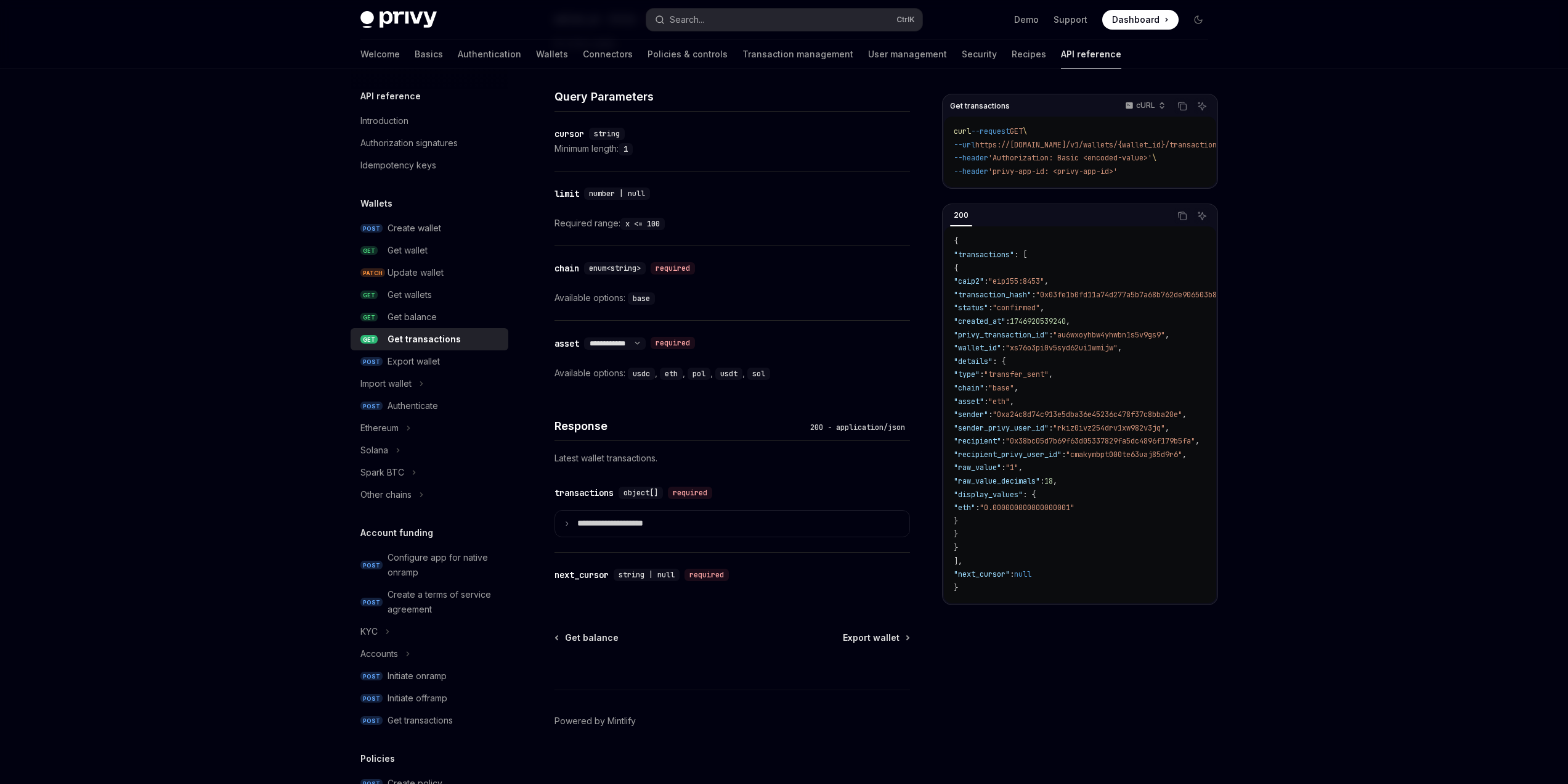
scroll to position [529, 0]
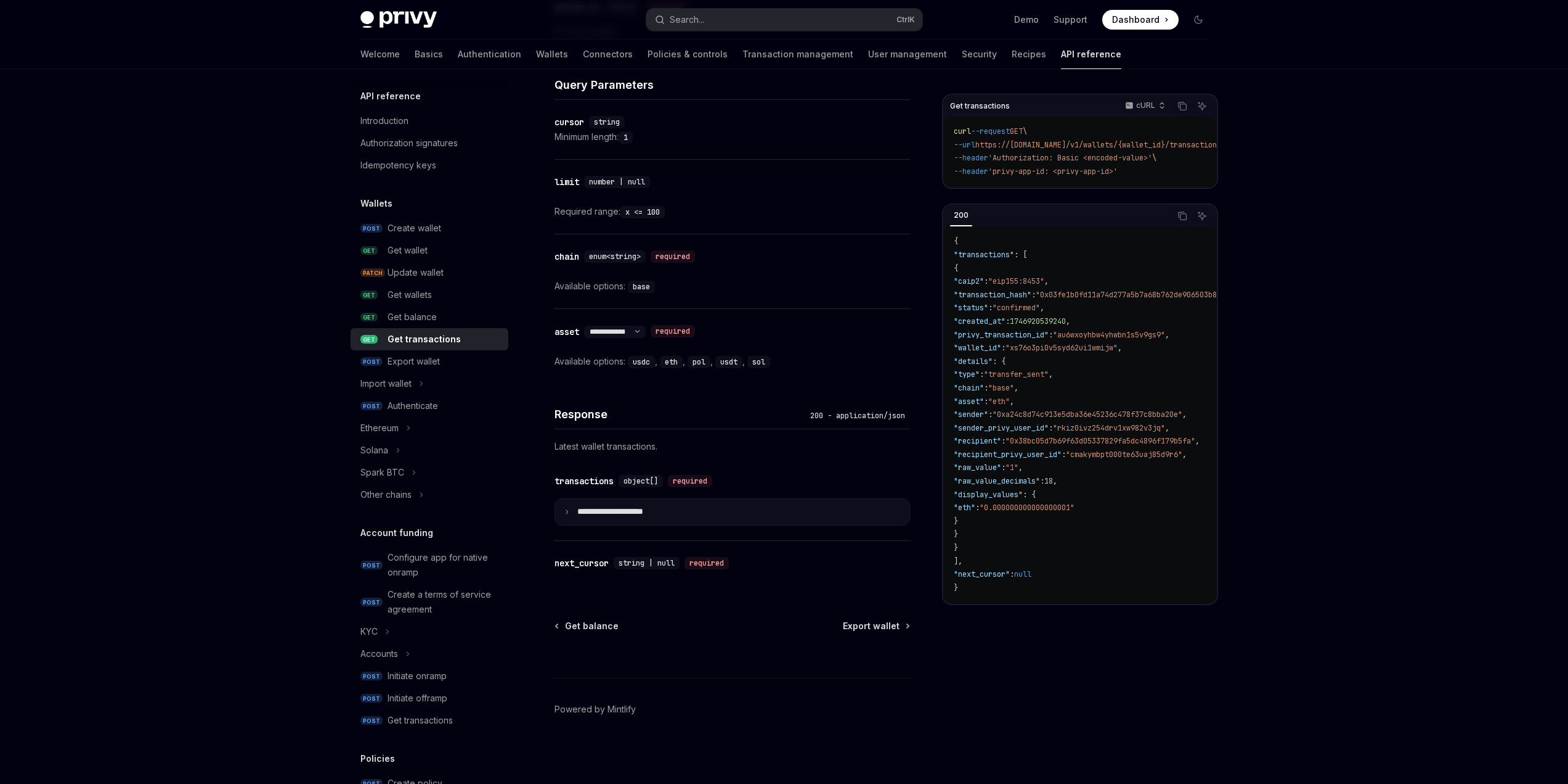
click at [567, 508] on icon at bounding box center [566, 511] width 6 height 6
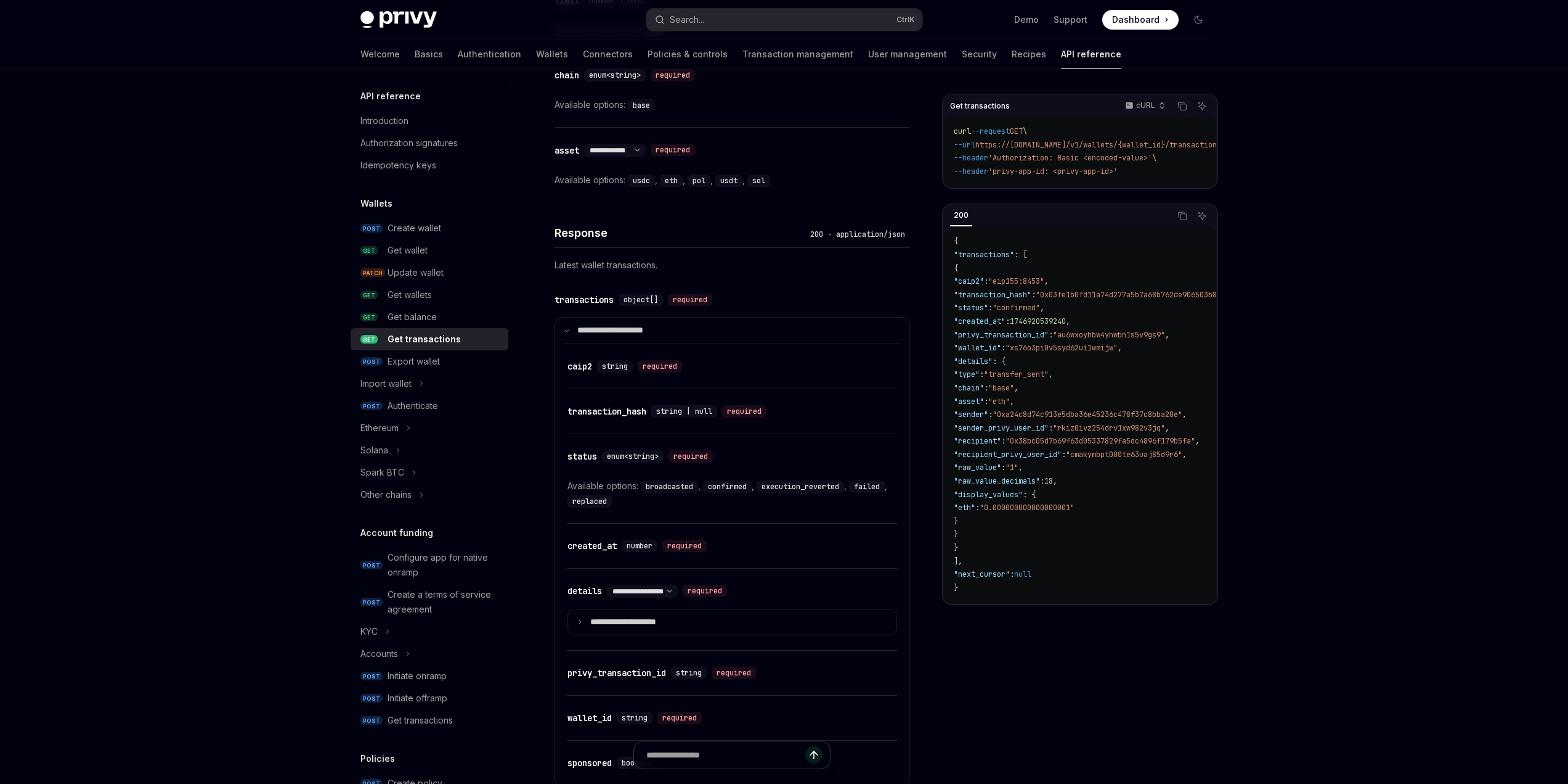
scroll to position [714, 0]
click at [612, 613] on p "**********" at bounding box center [633, 618] width 86 height 11
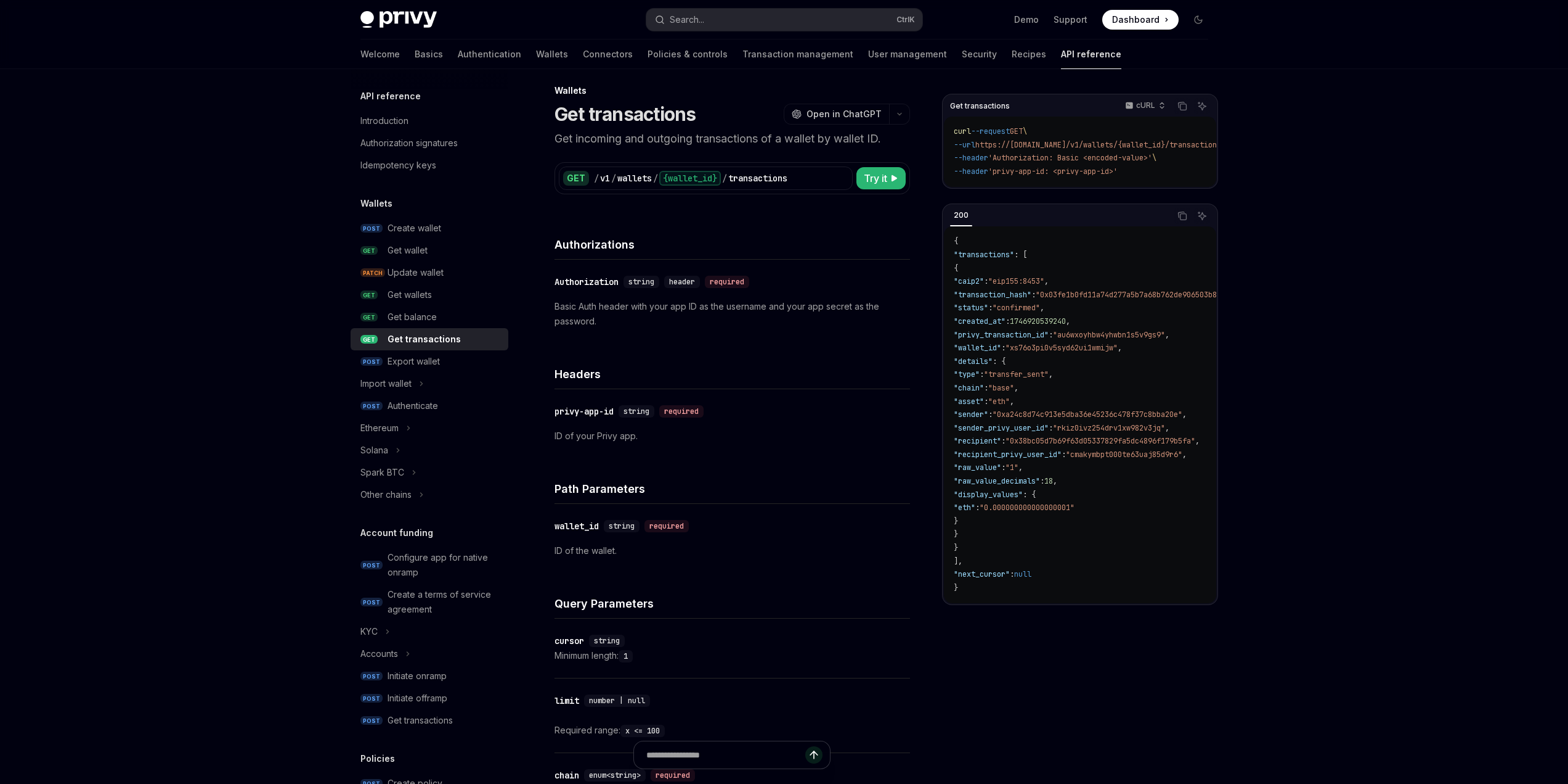
scroll to position [0, 0]
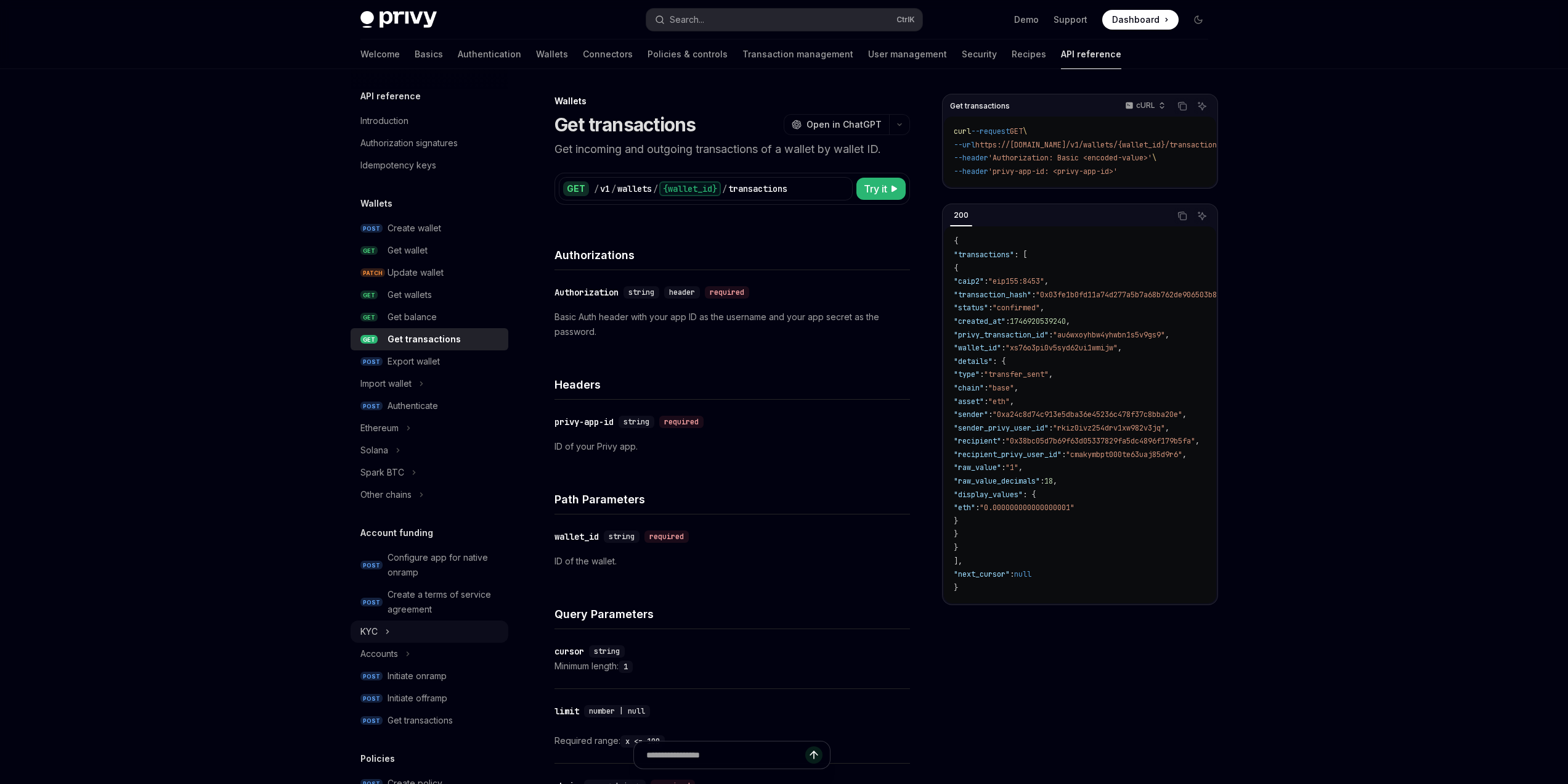
drag, startPoint x: 384, startPoint y: 637, endPoint x: 366, endPoint y: 636, distance: 18.0
click at [366, 636] on div "KYC" at bounding box center [369, 631] width 18 height 15
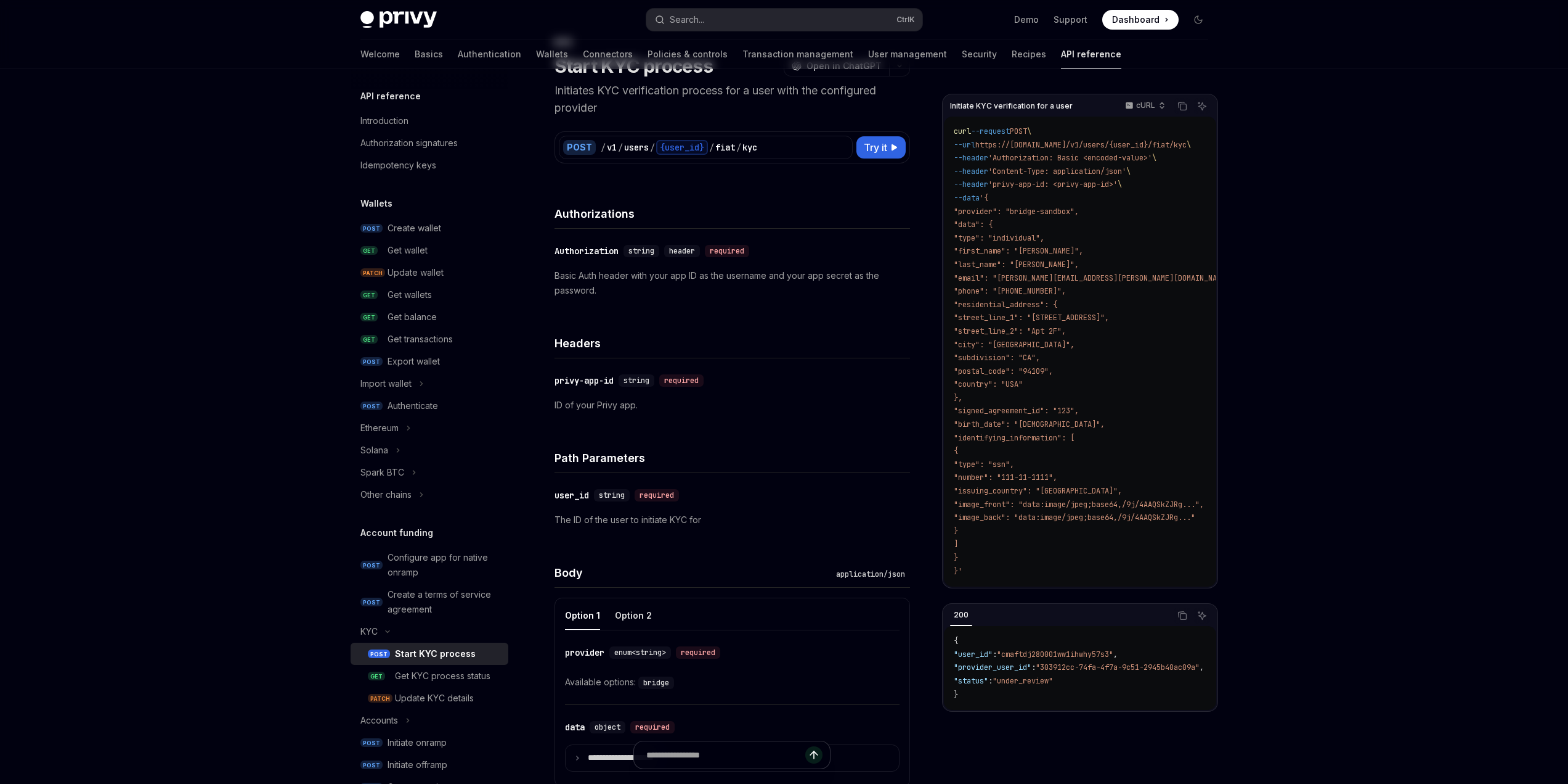
scroll to position [185, 0]
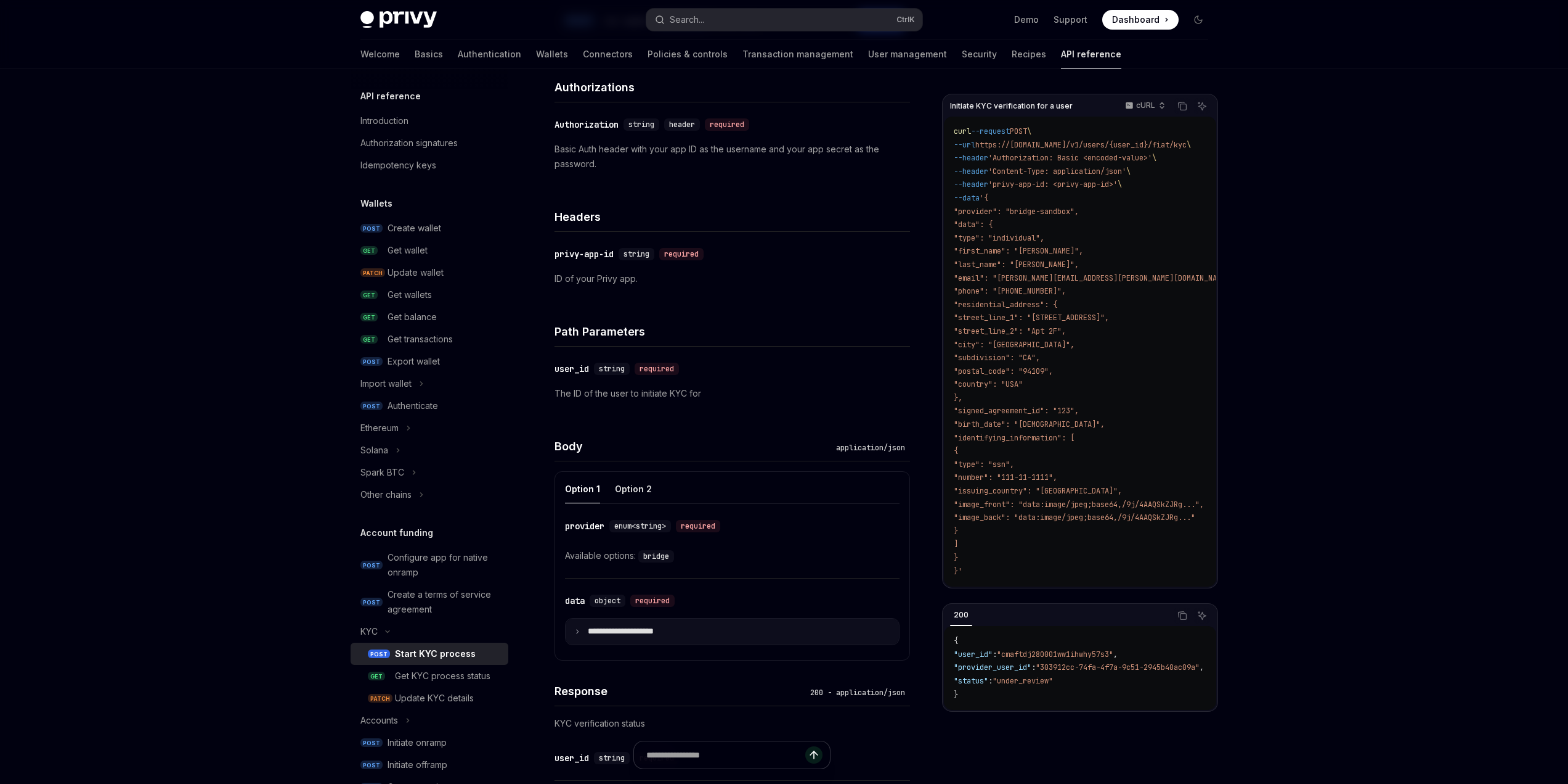
click at [651, 630] on p "**********" at bounding box center [630, 631] width 86 height 11
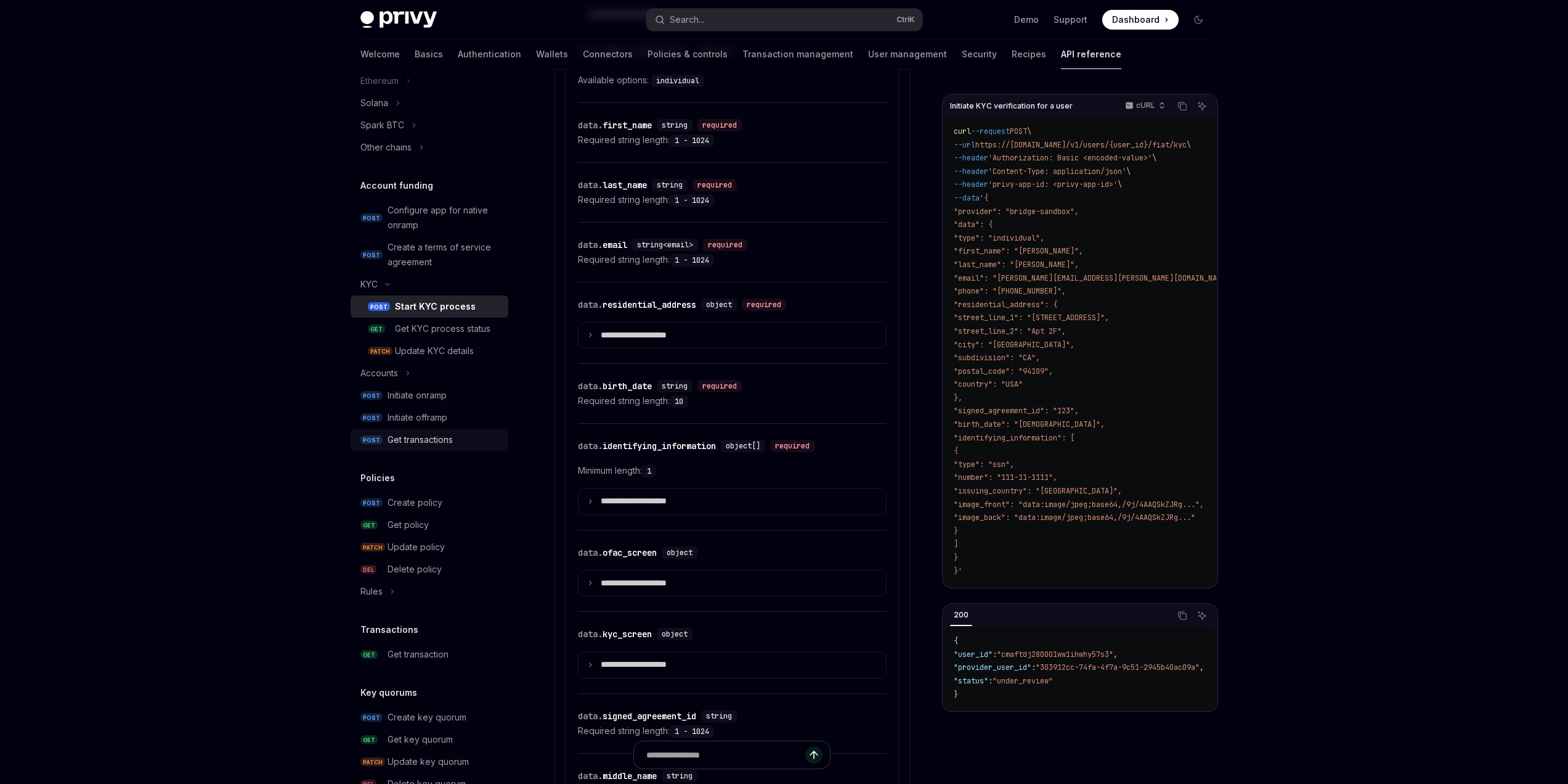
scroll to position [370, 0]
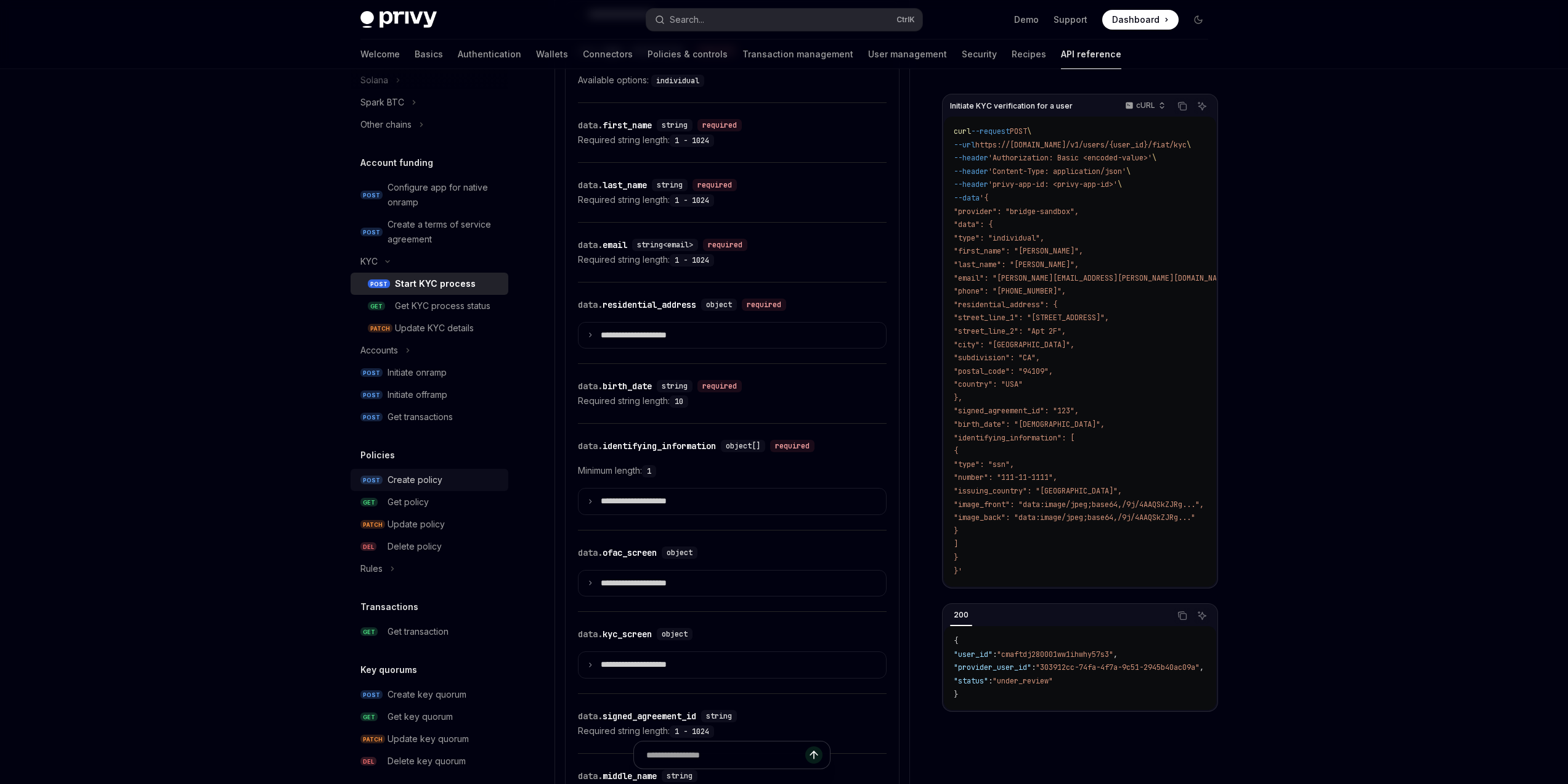
click at [447, 490] on link "POST Create policy" at bounding box center [429, 479] width 158 height 22
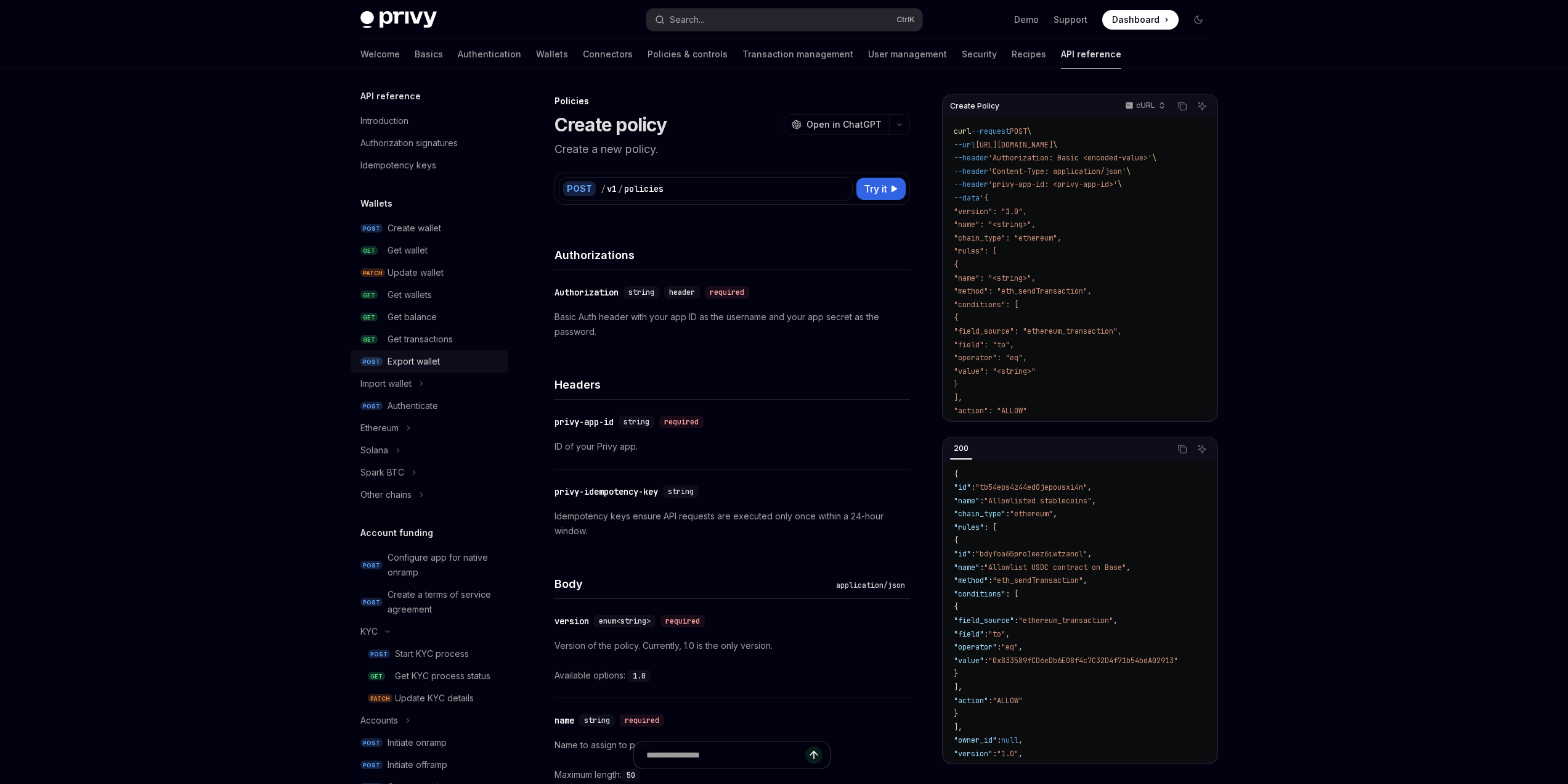
click at [428, 360] on div "Export wallet" at bounding box center [413, 361] width 52 height 15
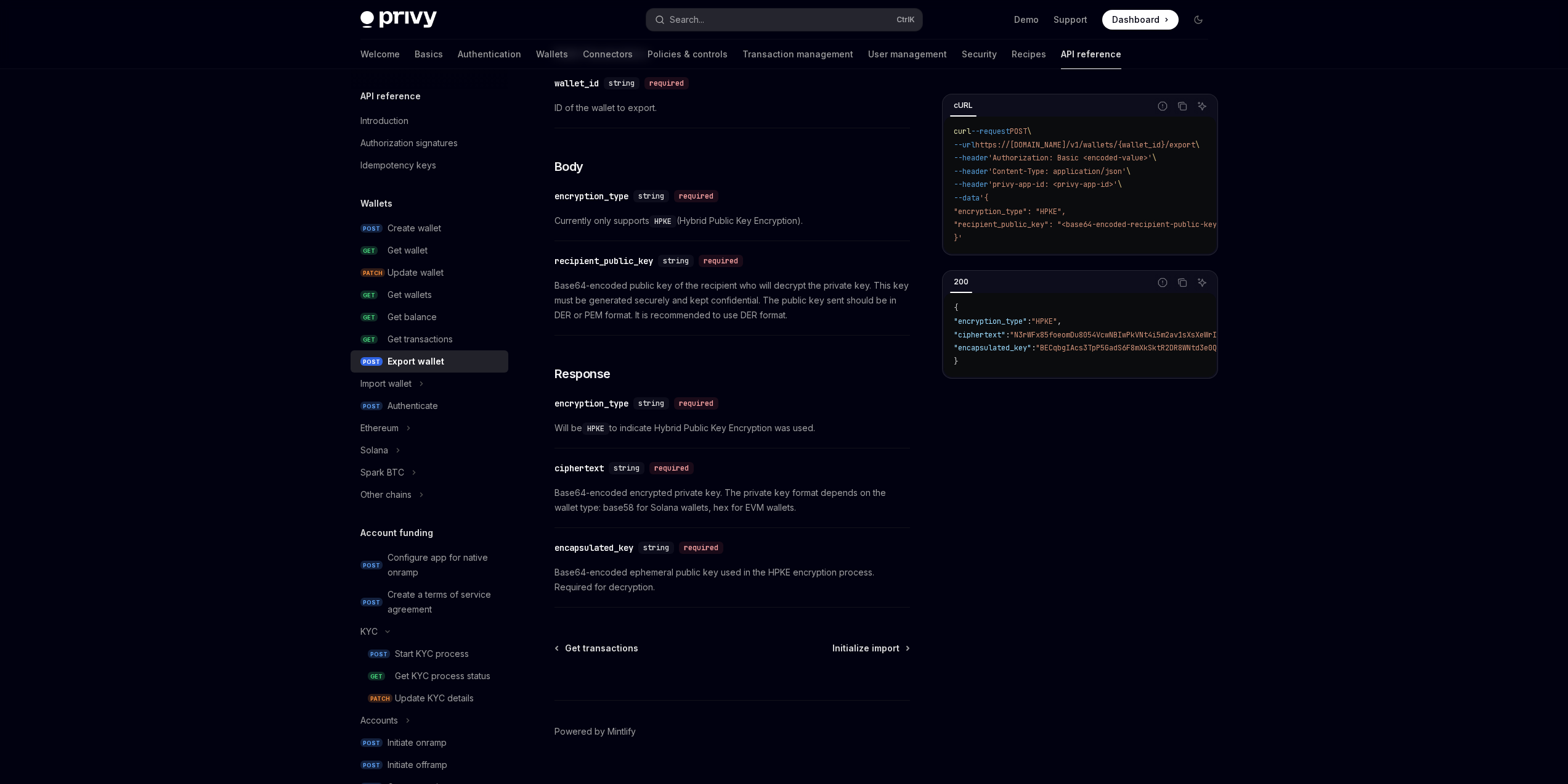
scroll to position [555, 0]
click at [443, 415] on link "POST Authenticate" at bounding box center [429, 405] width 158 height 22
type textarea "*"
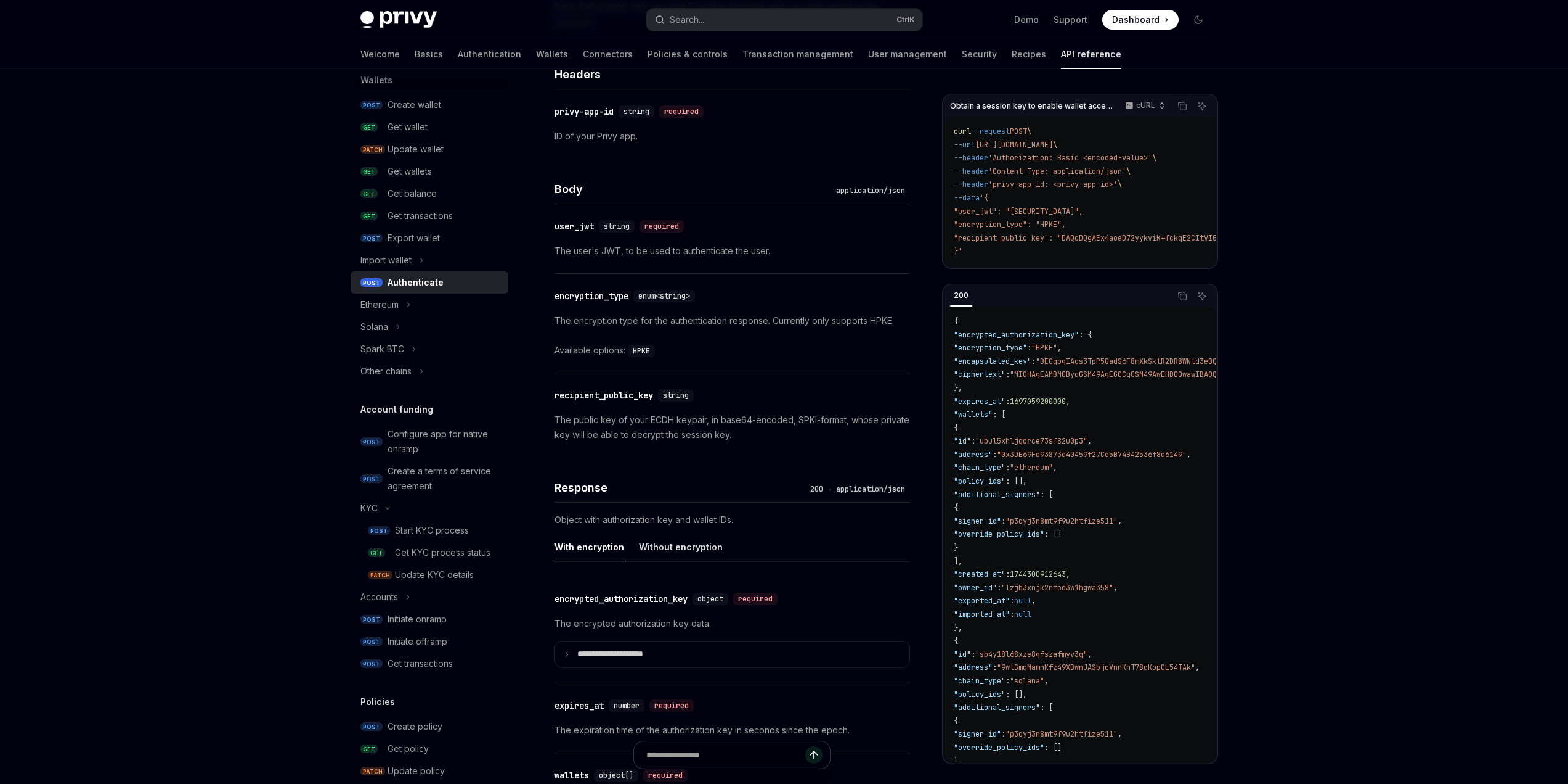
scroll to position [617, 0]
click at [571, 653] on summary "**********" at bounding box center [731, 653] width 354 height 26
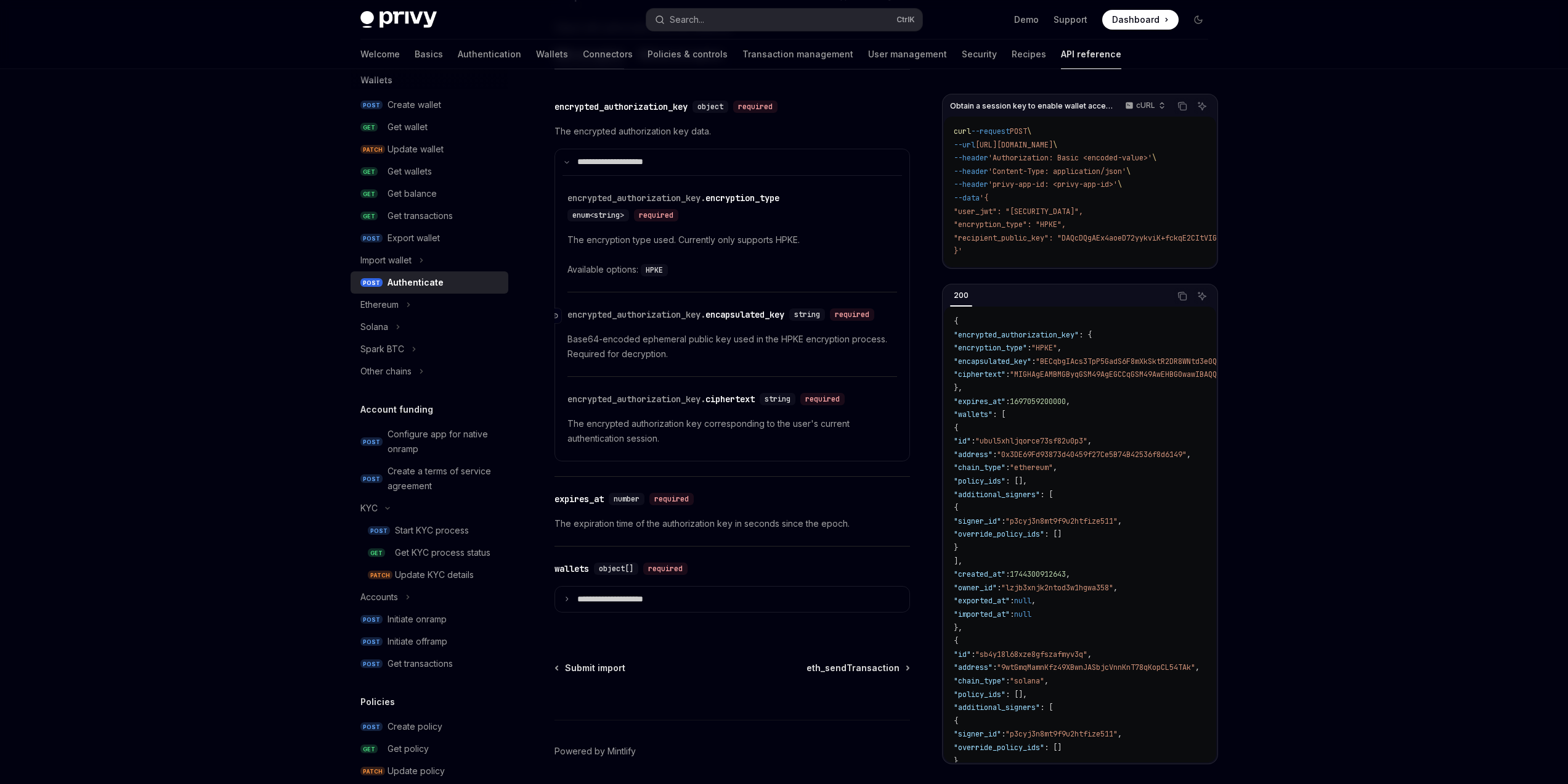
scroll to position [1110, 0]
click at [578, 608] on summary "**********" at bounding box center [731, 597] width 354 height 26
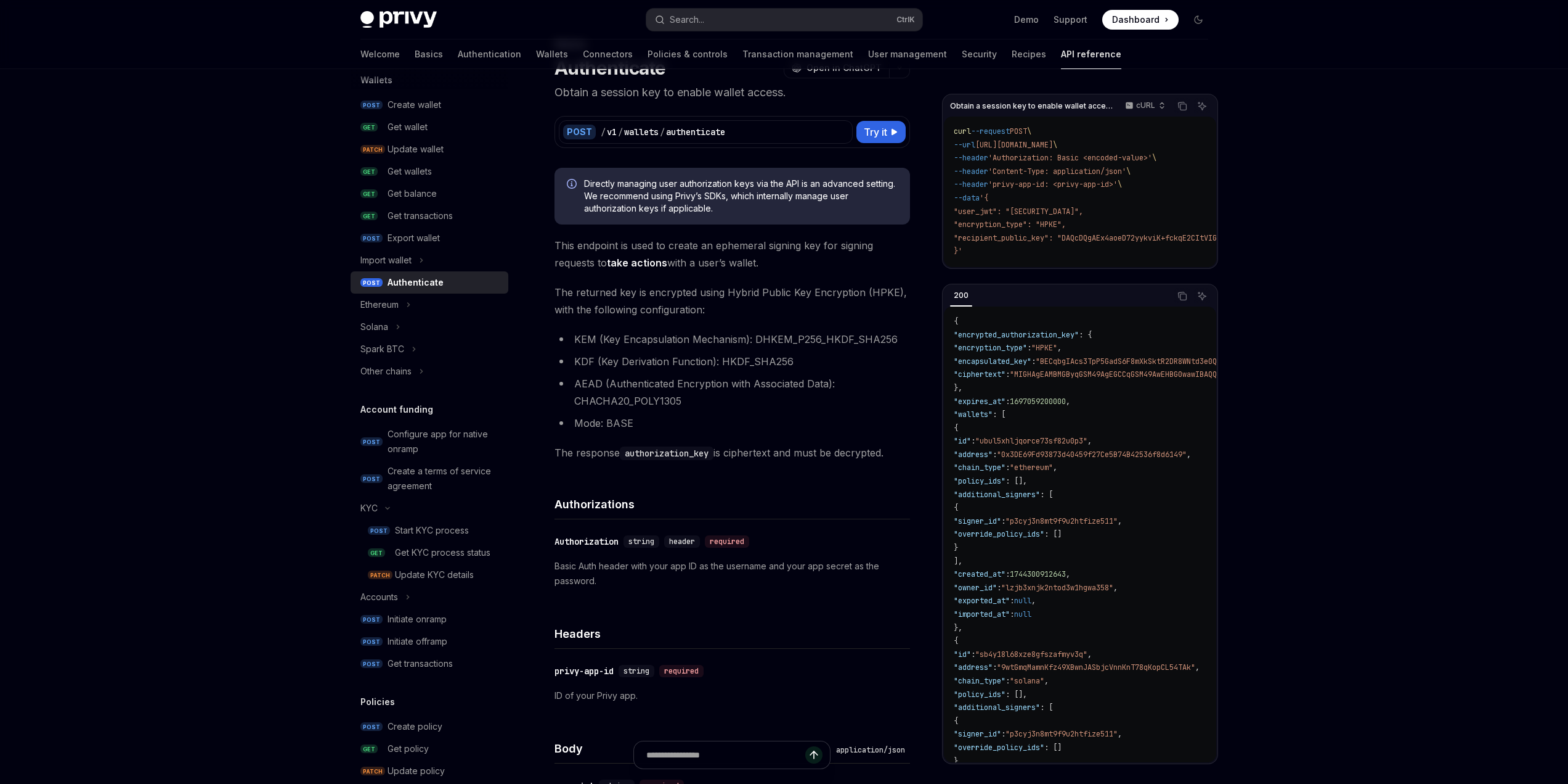
scroll to position [62, 0]
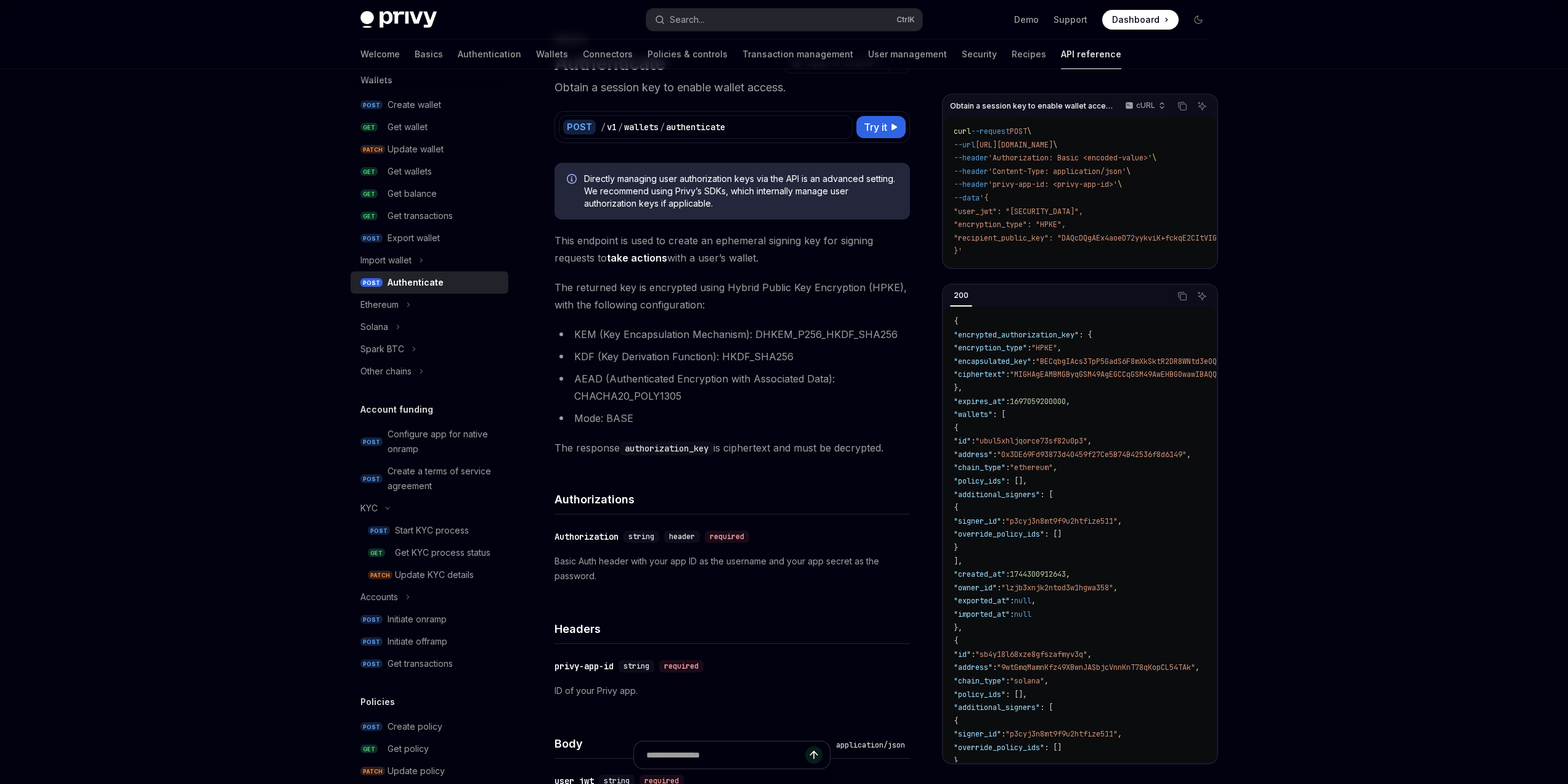
drag, startPoint x: 563, startPoint y: 449, endPoint x: 898, endPoint y: 443, distance: 335.1
click at [898, 443] on span "The response authorization_key is ciphertext and must be decrypted." at bounding box center [732, 448] width 355 height 18
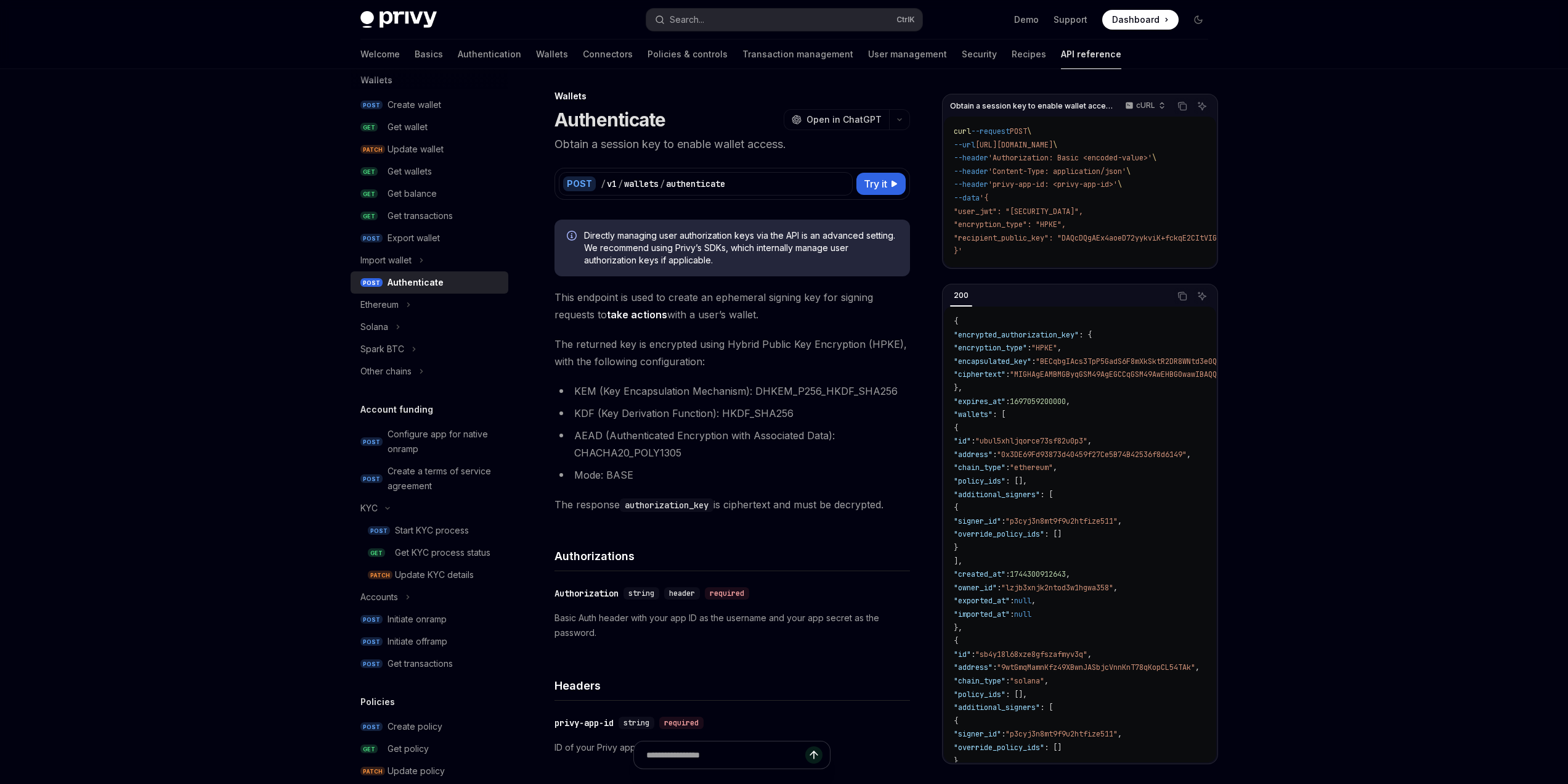
scroll to position [0, 0]
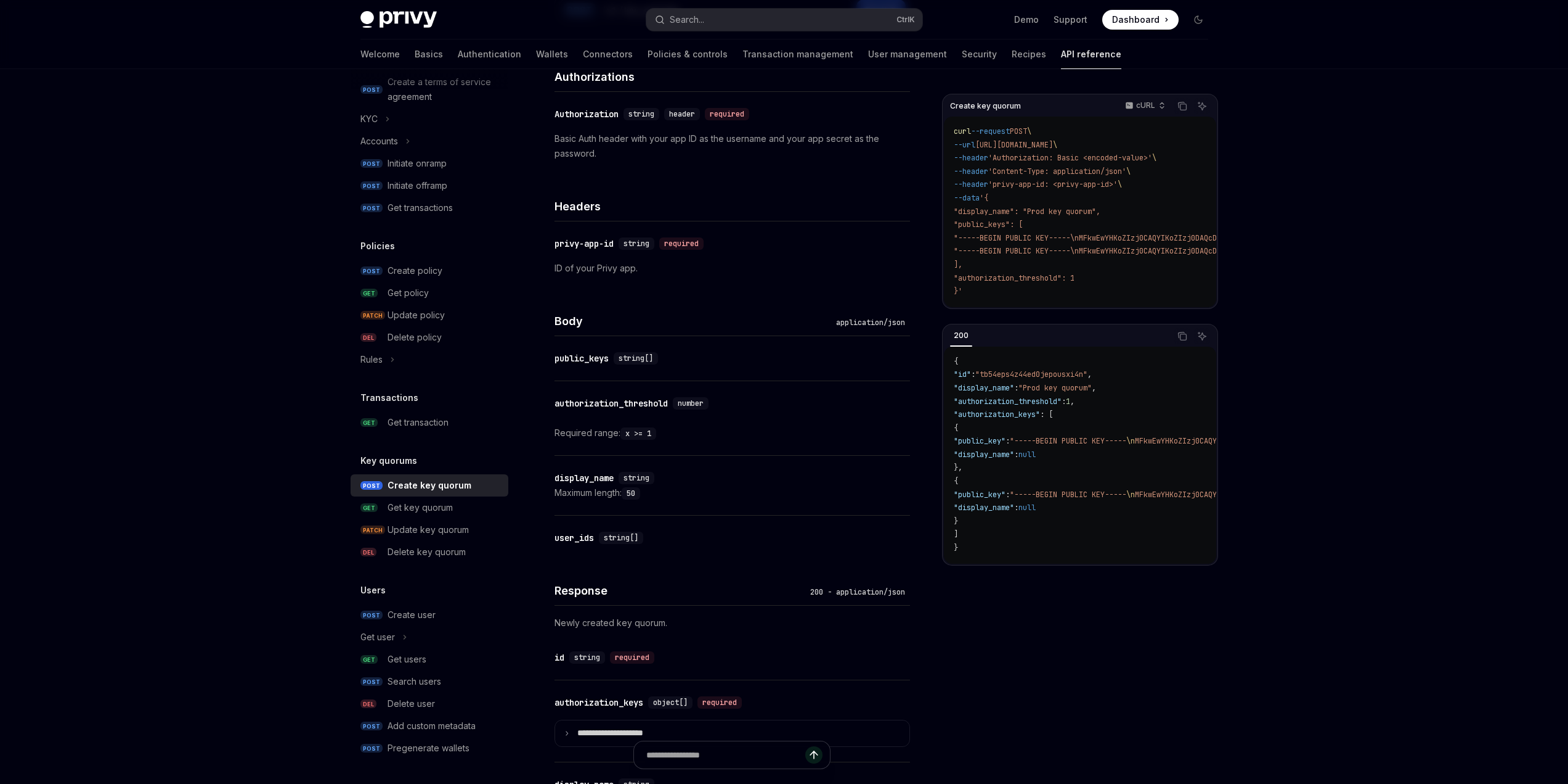
scroll to position [124, 0]
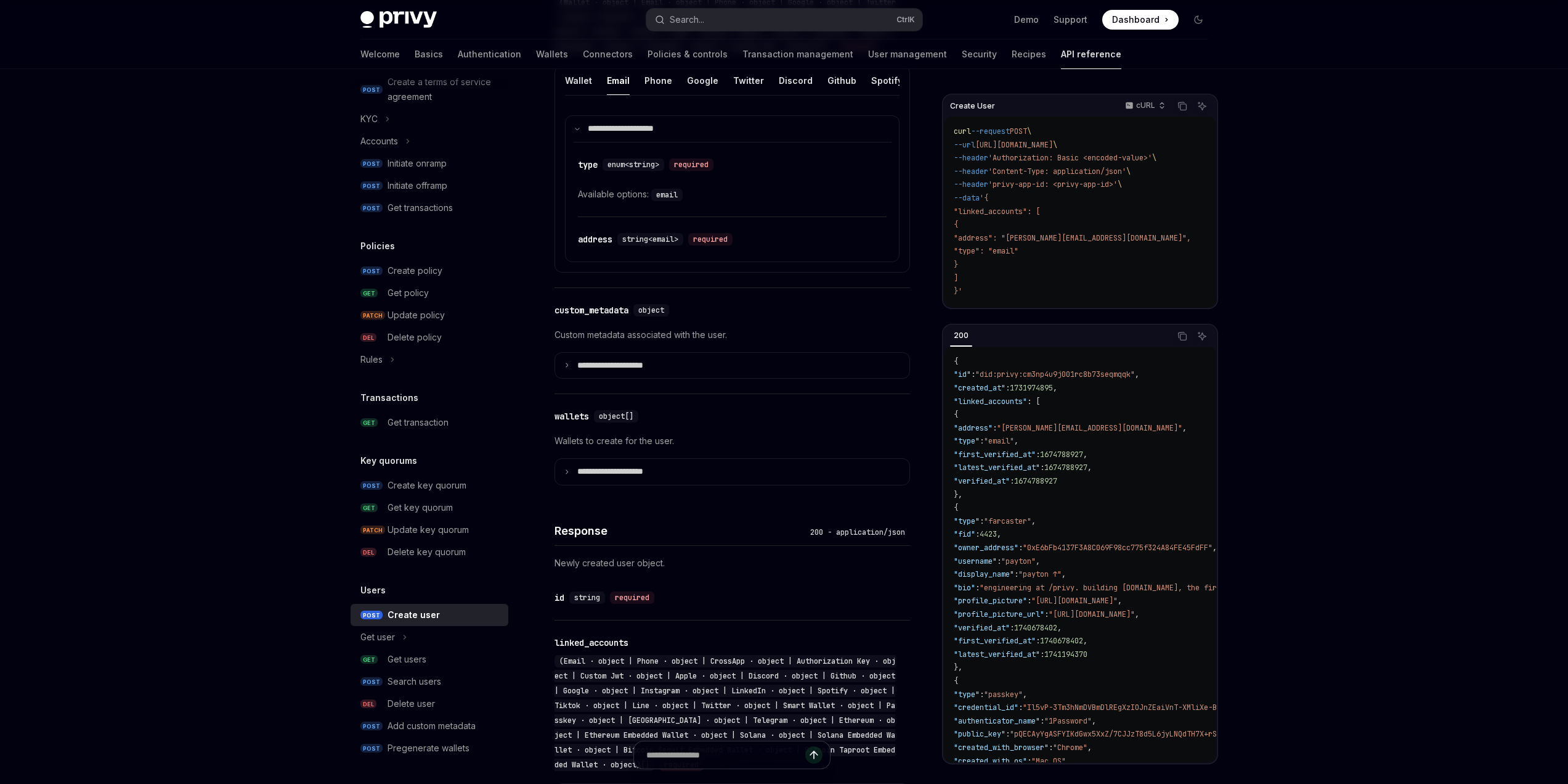
scroll to position [569, 0]
click at [868, 54] on link "User management" at bounding box center [907, 54] width 79 height 29
type textarea "*"
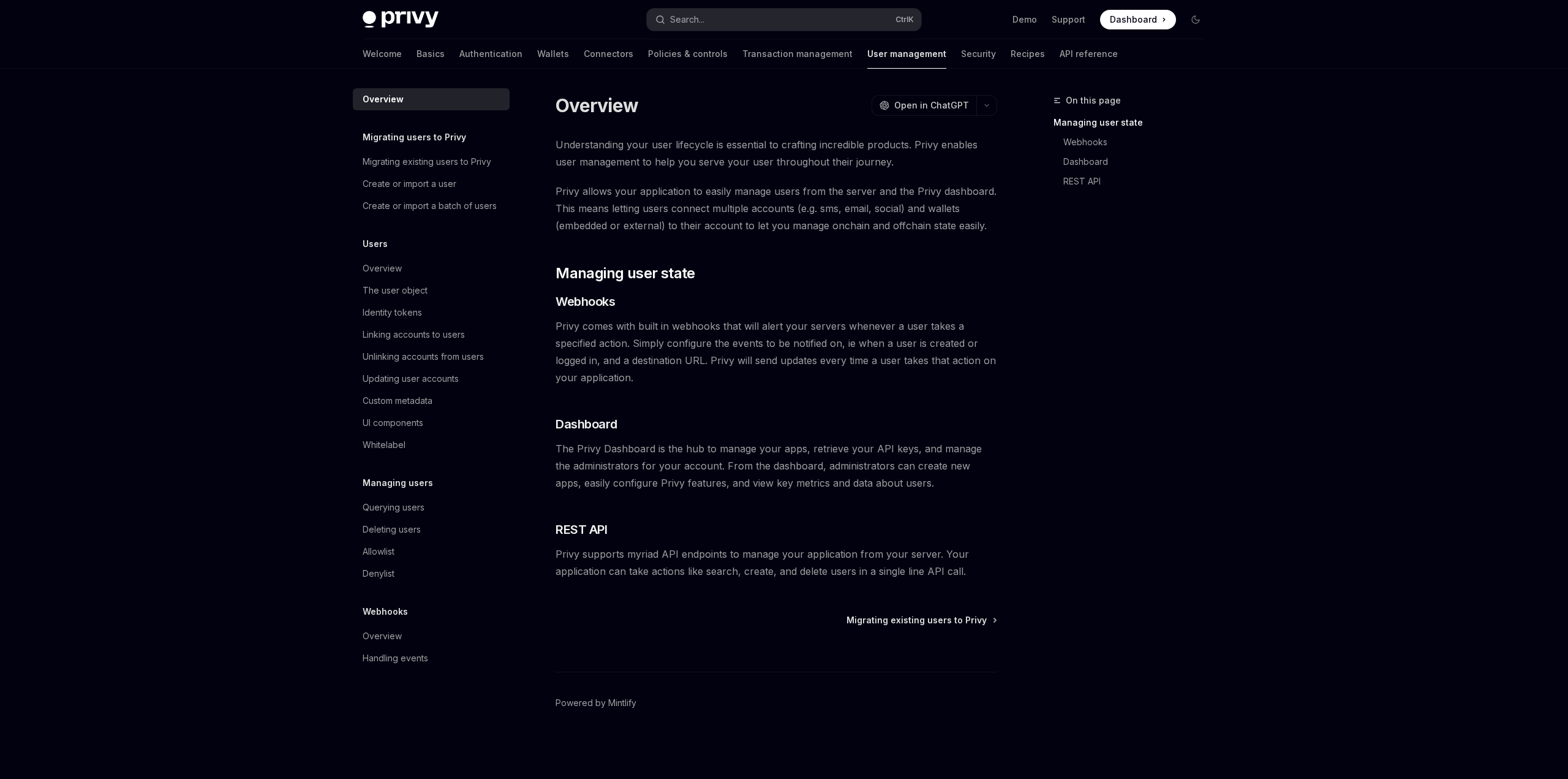
click at [720, 1] on div "Privy Docs home page Search... Ctrl K Demo Support Dashboard Dashboard Search..." at bounding box center [784, 19] width 843 height 40
click at [720, 11] on button "Search... Ctrl K" at bounding box center [784, 19] width 275 height 22
type input "***"
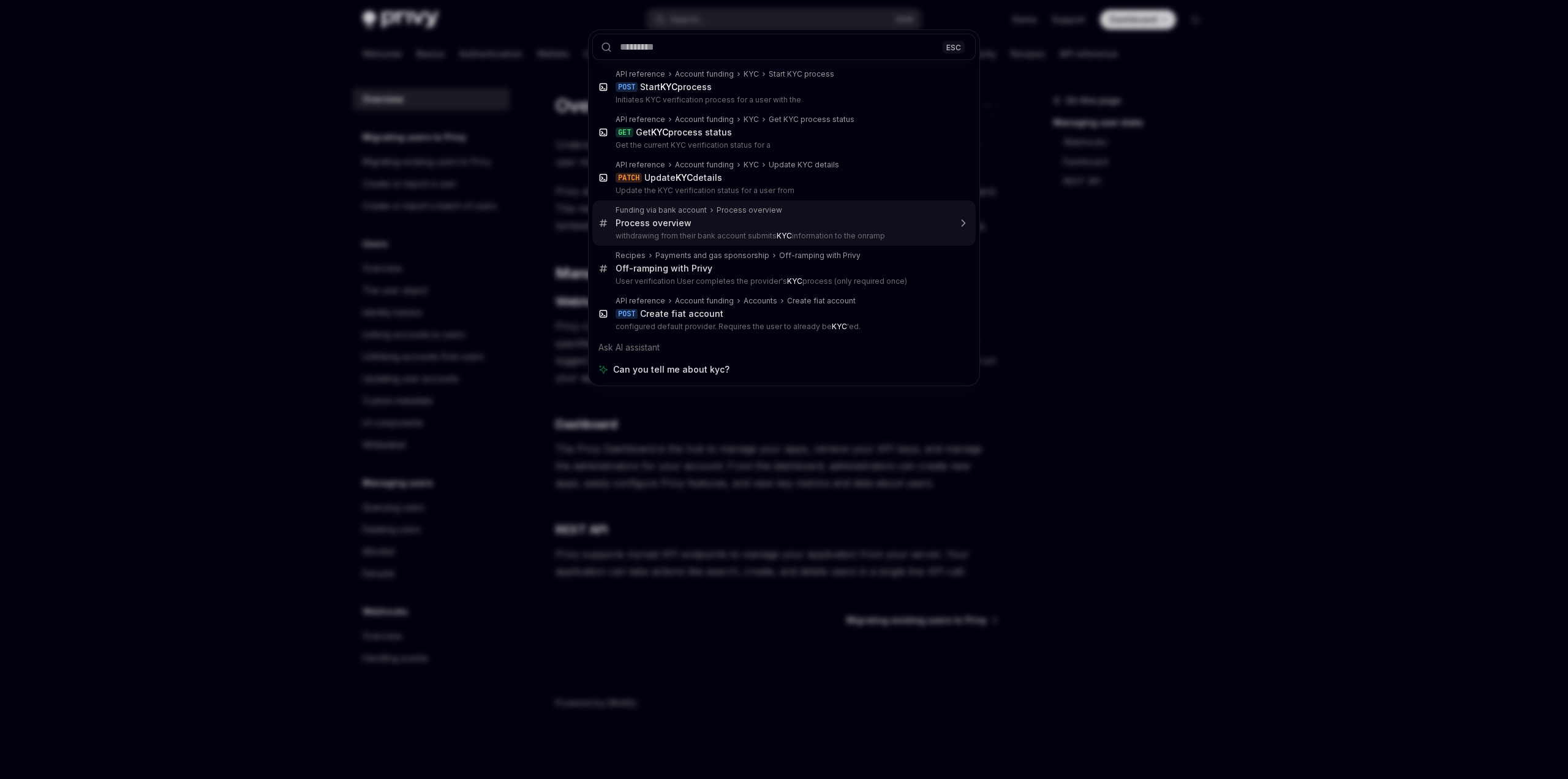
type textarea "*"
